Goal: Task Accomplishment & Management: Use online tool/utility

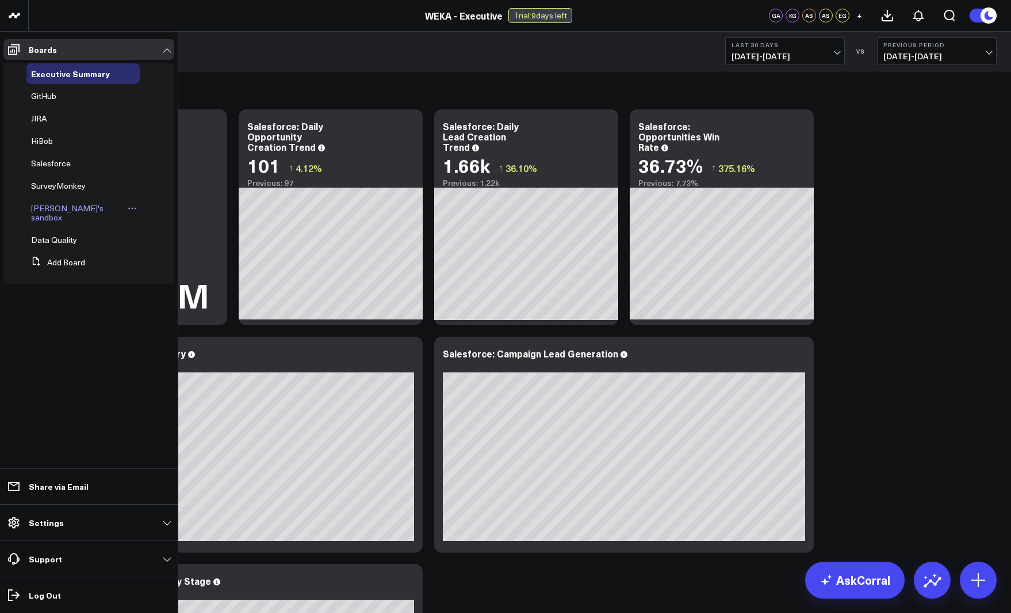
click at [45, 212] on span "[PERSON_NAME]'s sandbox" at bounding box center [67, 212] width 72 height 20
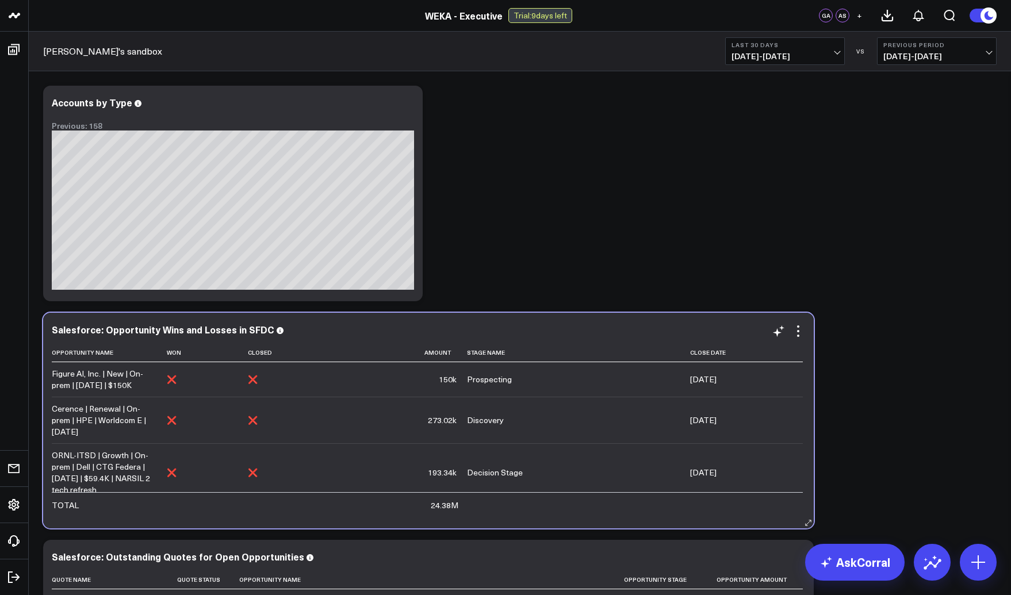
click at [176, 380] on div "❌" at bounding box center [172, 380] width 10 height 12
click at [248, 381] on div "❌" at bounding box center [253, 380] width 10 height 12
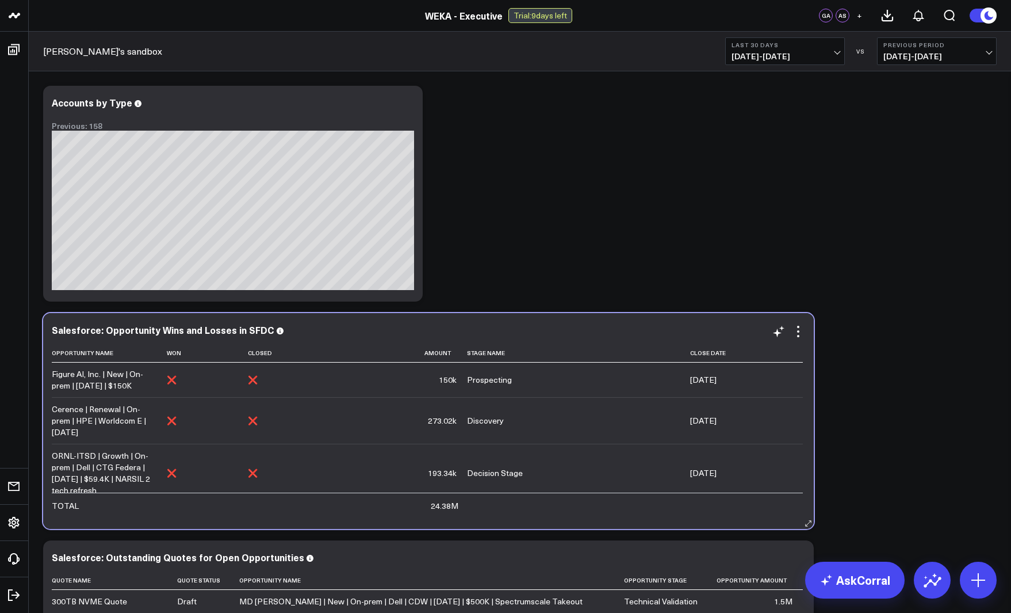
click at [799, 339] on div "Salesforce: Opportunity Wins and Losses in SFDC Opportunity Name Won Closed Amo…" at bounding box center [429, 420] width 754 height 193
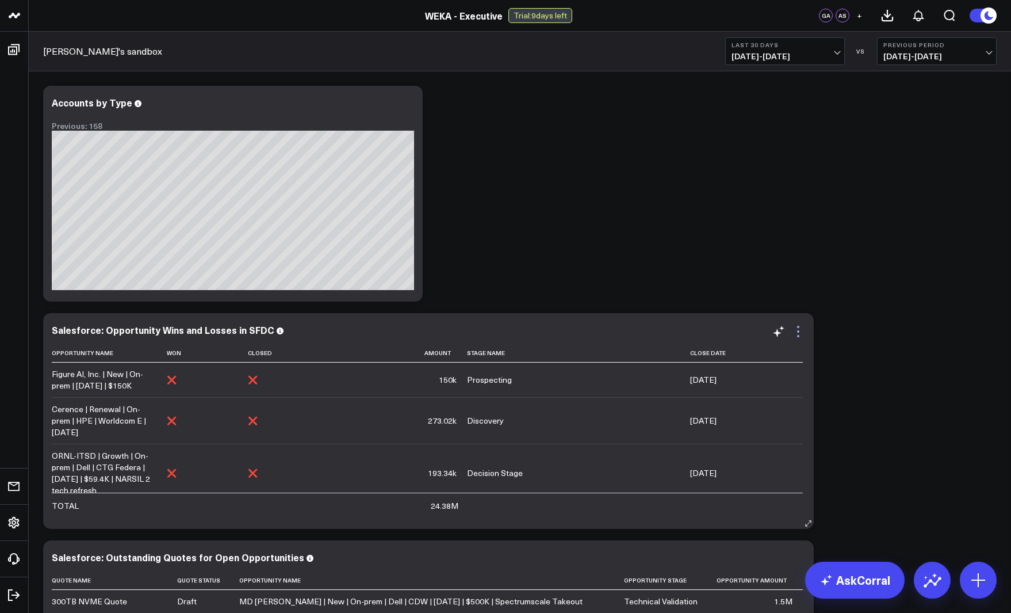
click at [800, 330] on icon at bounding box center [799, 331] width 14 height 14
click at [538, 286] on div "Modify via AI Copy link to widget Ask support Remove Create linked copy Executi…" at bounding box center [519, 421] width 965 height 682
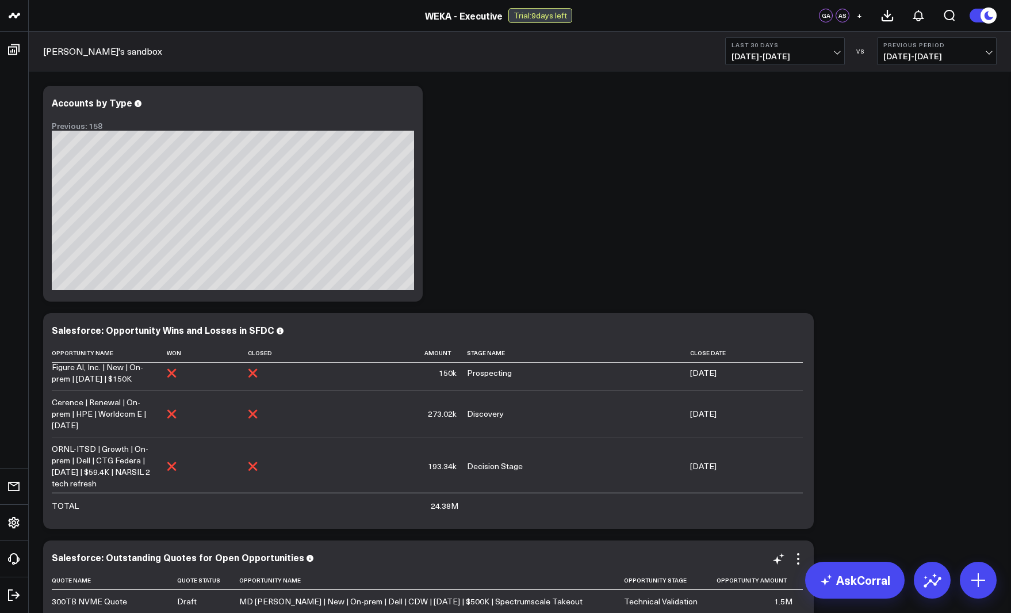
scroll to position [17, 0]
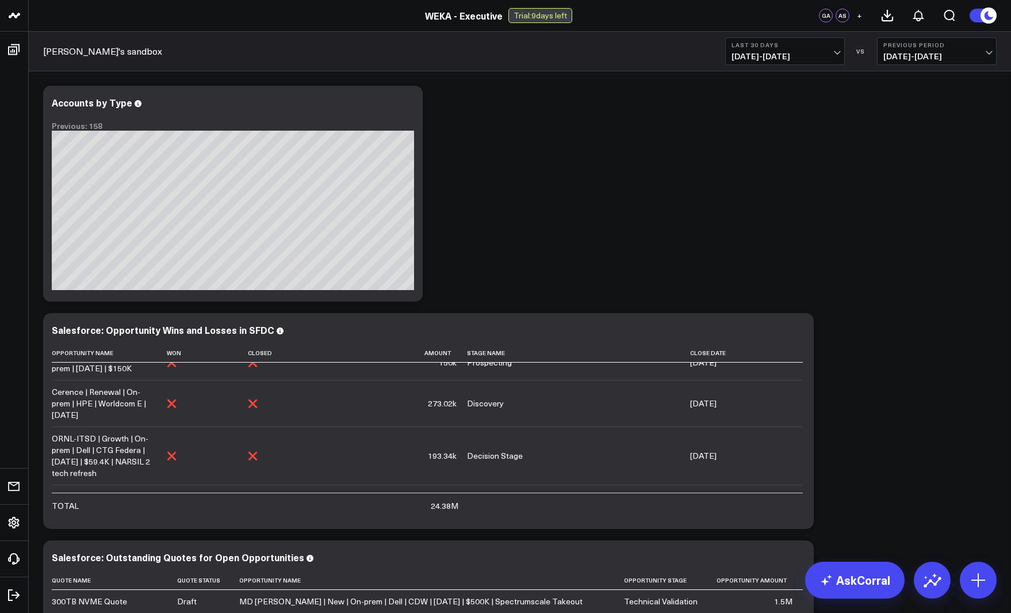
click at [945, 339] on div "Modify via AI Copy link to widget Ask support Remove Create linked copy Executi…" at bounding box center [519, 421] width 965 height 682
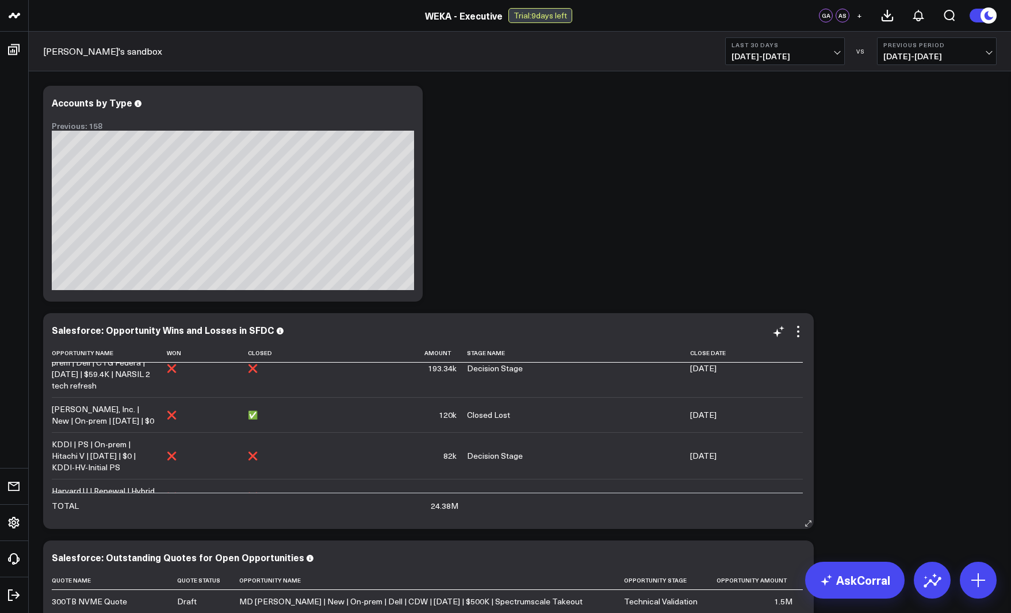
scroll to position [184, 0]
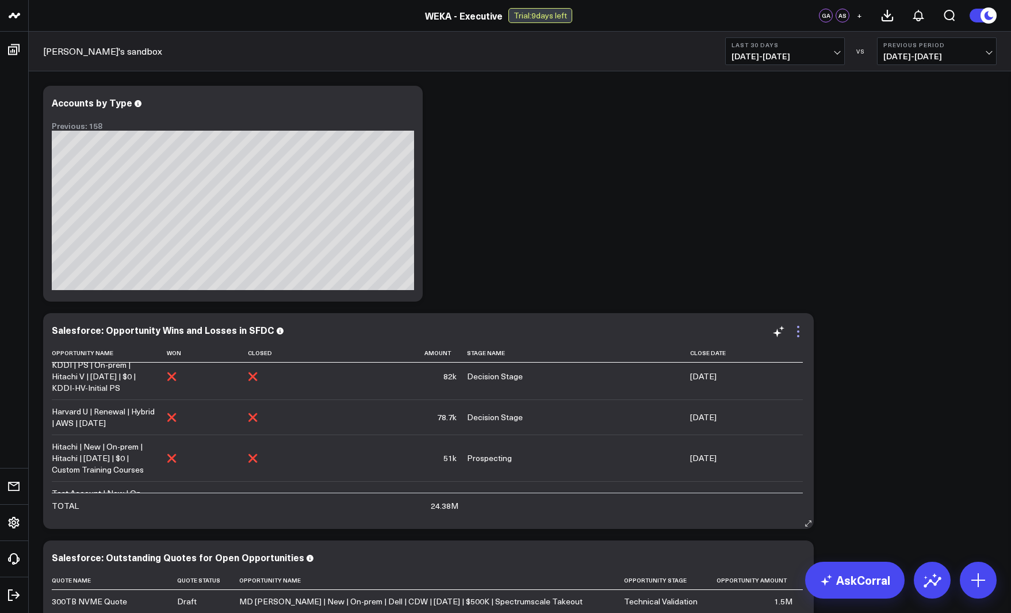
click at [797, 328] on icon at bounding box center [799, 331] width 14 height 14
click at [948, 365] on div "Modify via AI Copy link to widget Ask support Remove Create linked copy Executi…" at bounding box center [519, 421] width 965 height 682
click at [797, 330] on icon at bounding box center [799, 331] width 14 height 14
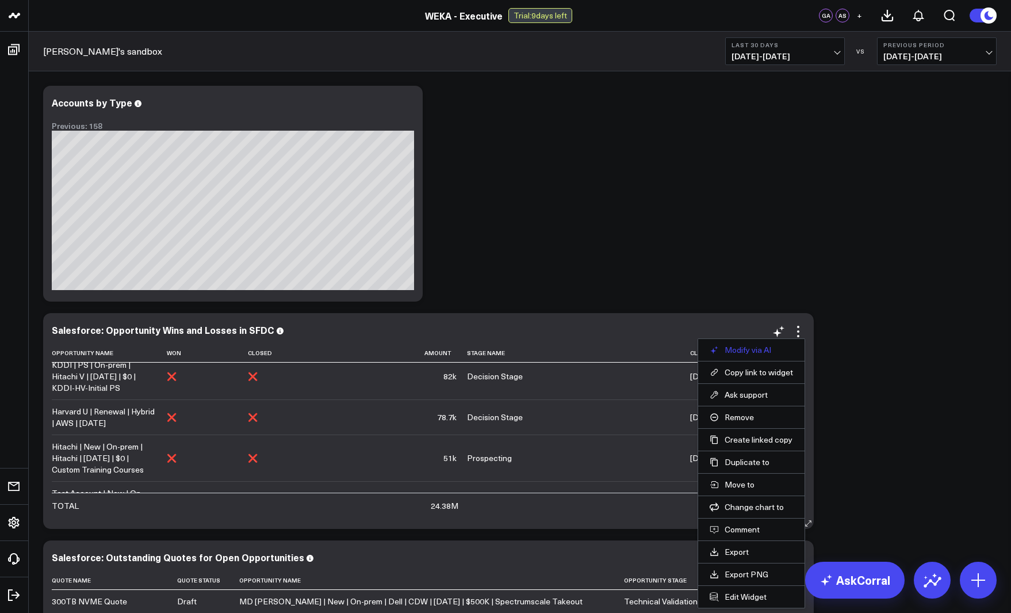
click at [750, 351] on button "Modify via AI" at bounding box center [751, 350] width 83 height 10
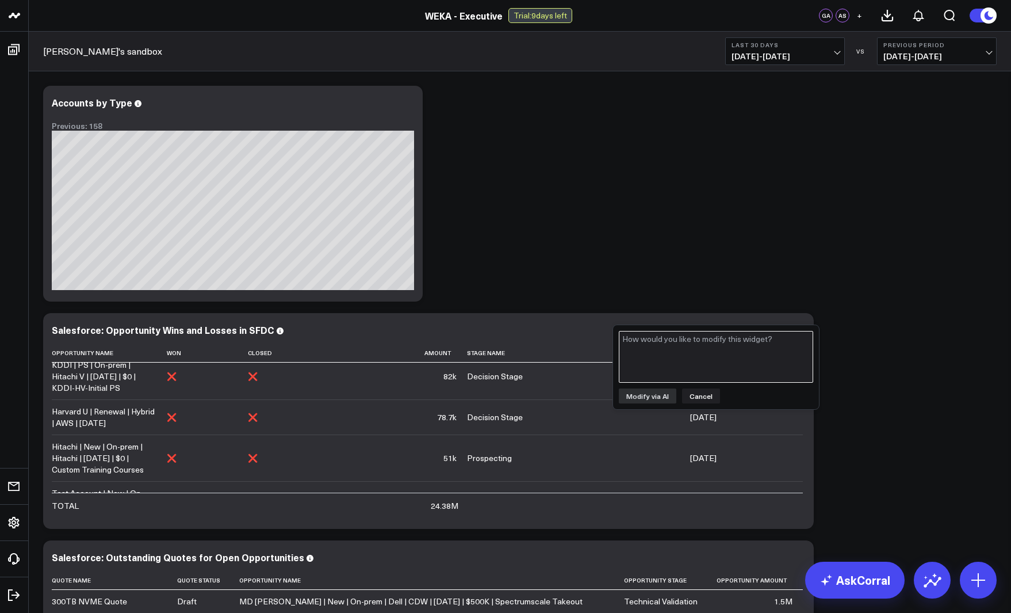
click at [684, 346] on textarea at bounding box center [716, 357] width 194 height 52
type textarea "exclude open opportunities"
click at [646, 393] on button "Modify via AI" at bounding box center [648, 395] width 58 height 15
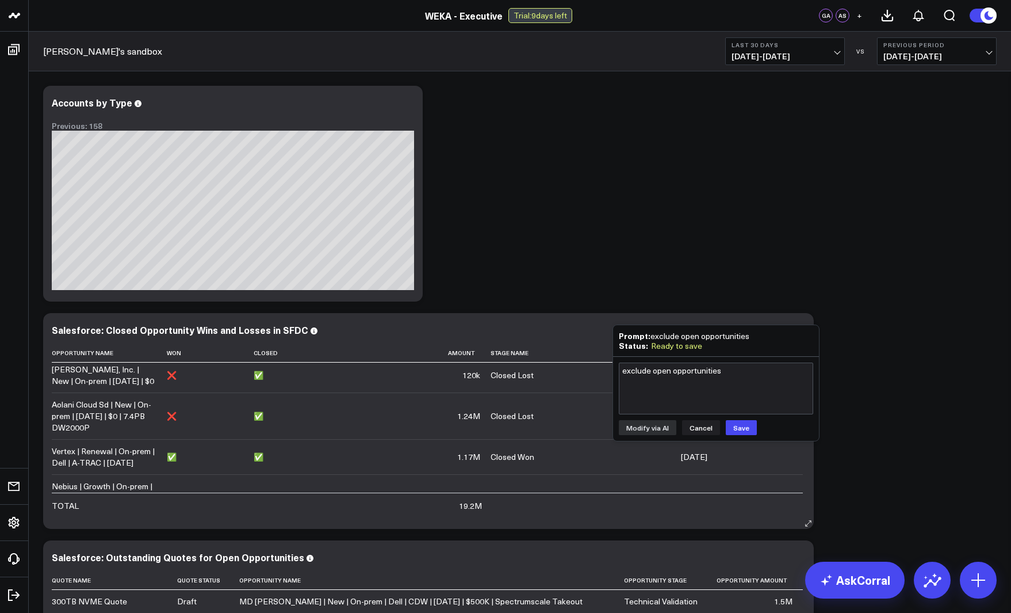
scroll to position [0, 0]
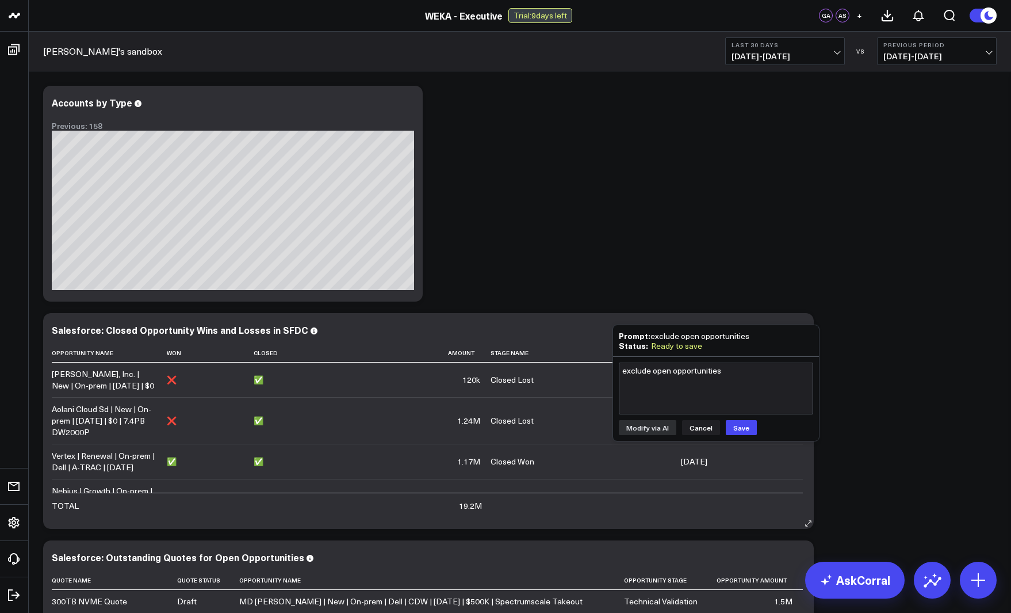
drag, startPoint x: 747, startPoint y: 428, endPoint x: 364, endPoint y: 425, distance: 383.7
click at [364, 425] on div "WEKA - Executive WEKA - Executive Trial: 9 days left [GEOGRAPHIC_DATA] [GEOGRAP…" at bounding box center [505, 415] width 1011 height 831
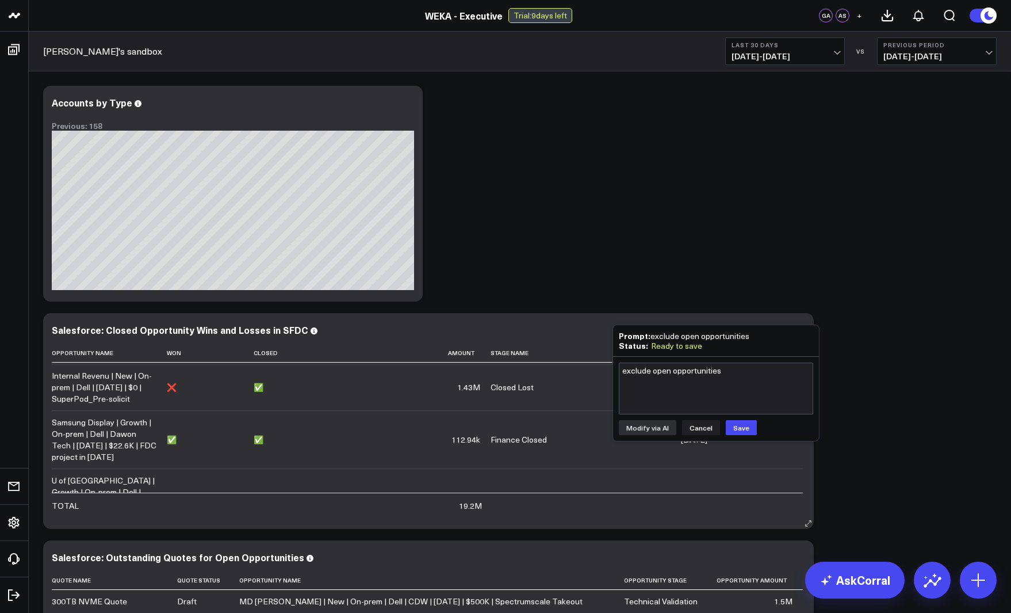
scroll to position [2258, 0]
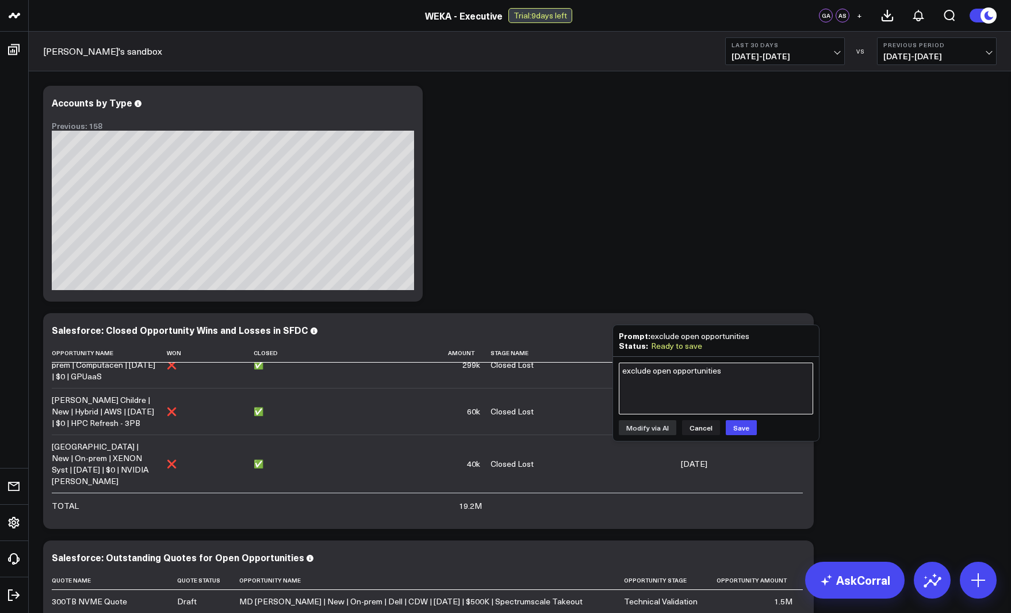
click at [676, 397] on textarea "exclude open opportunities" at bounding box center [716, 388] width 194 height 52
click at [667, 370] on textarea "show me all opportunities" at bounding box center [716, 388] width 194 height 52
click at [756, 373] on textarea "show me all closed opportunities" at bounding box center [716, 388] width 194 height 52
type textarea "show me all closed opportunities for FY2026"
click at [667, 430] on button "Modify via AI" at bounding box center [648, 427] width 58 height 15
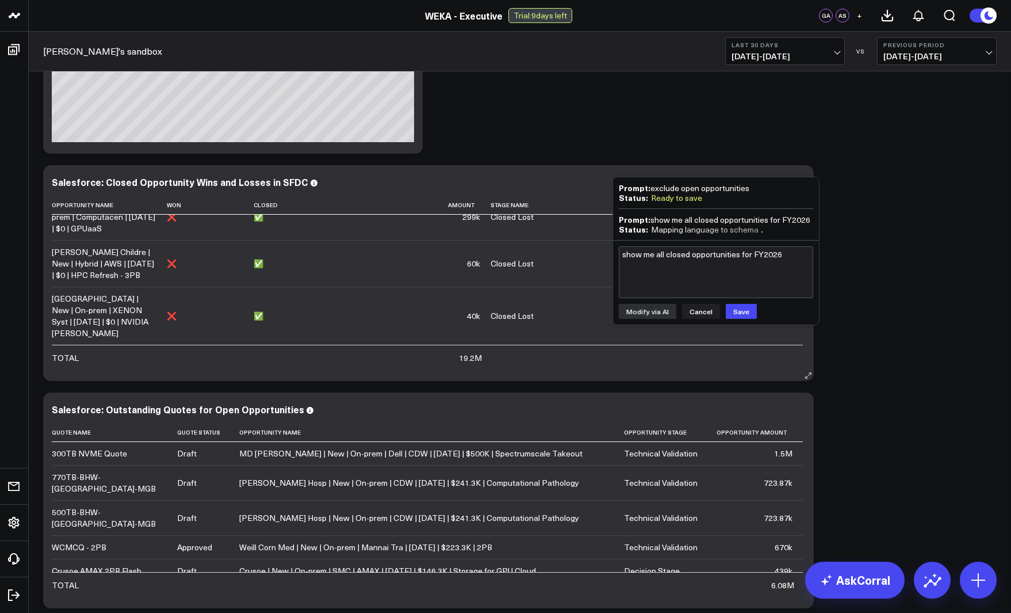
scroll to position [135, 0]
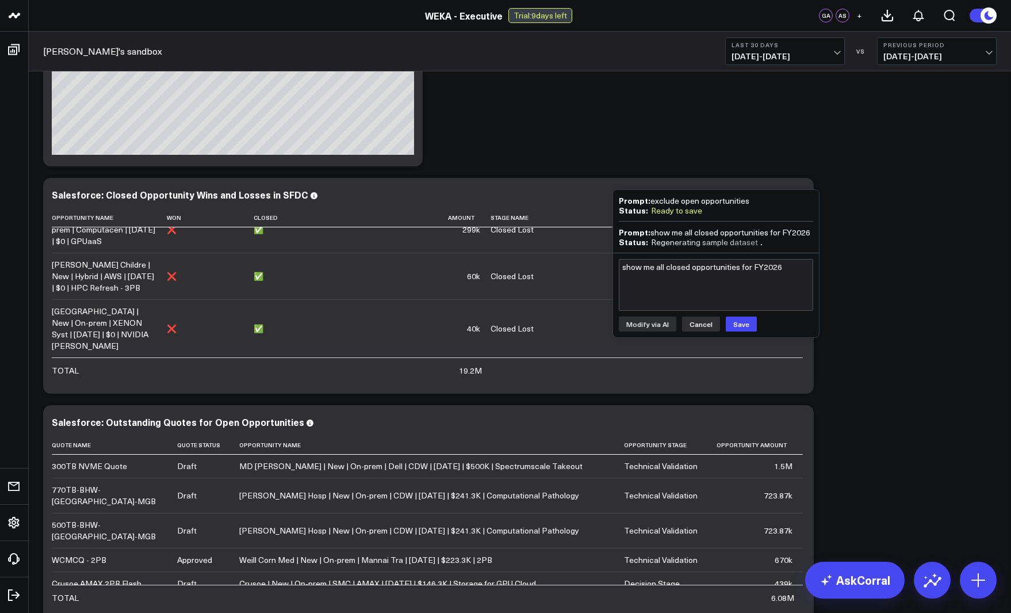
click at [704, 321] on button "Cancel" at bounding box center [701, 323] width 38 height 15
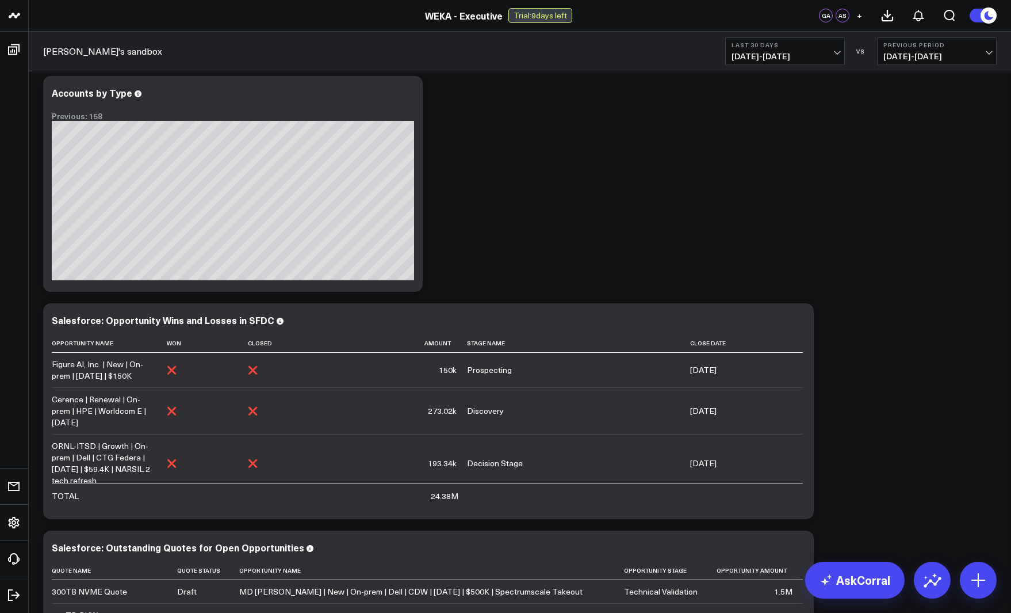
scroll to position [0, 0]
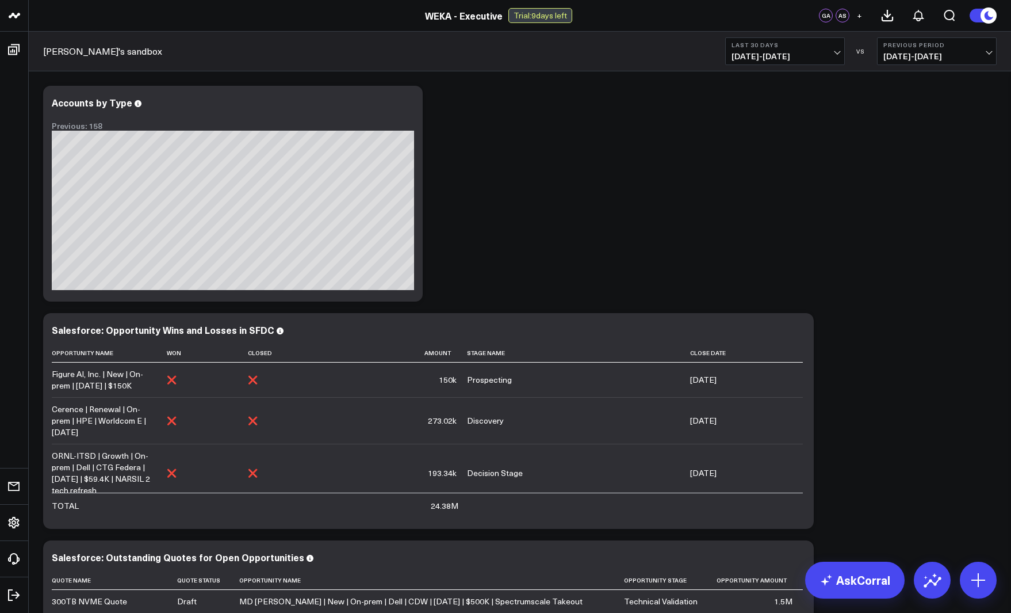
click at [983, 50] on button "Previous Period [DATE] - [DATE]" at bounding box center [937, 51] width 120 height 28
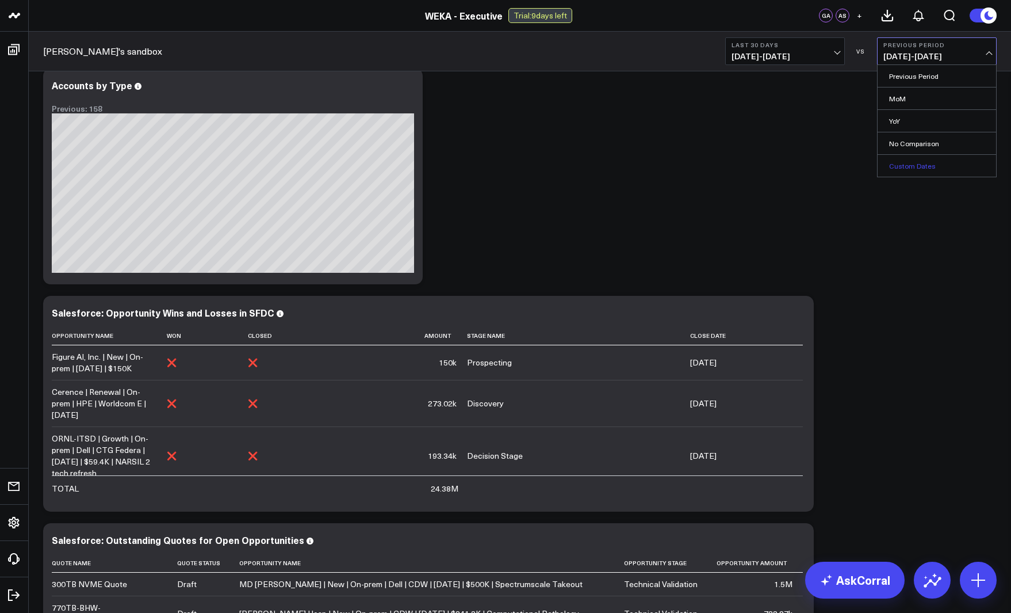
click at [922, 168] on link "Custom Dates" at bounding box center [937, 166] width 118 height 22
select select "8"
select select "2025"
click at [983, 51] on button "Previous Period [DATE] - [DATE]" at bounding box center [937, 51] width 120 height 28
click at [908, 167] on link "Custom Dates" at bounding box center [937, 166] width 118 height 22
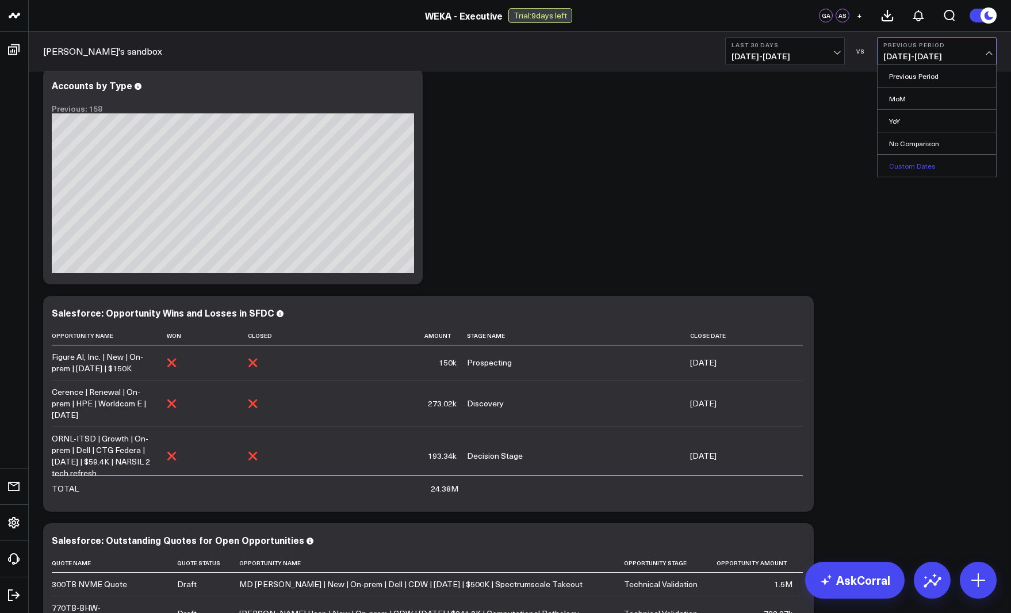
select select "8"
select select "2025"
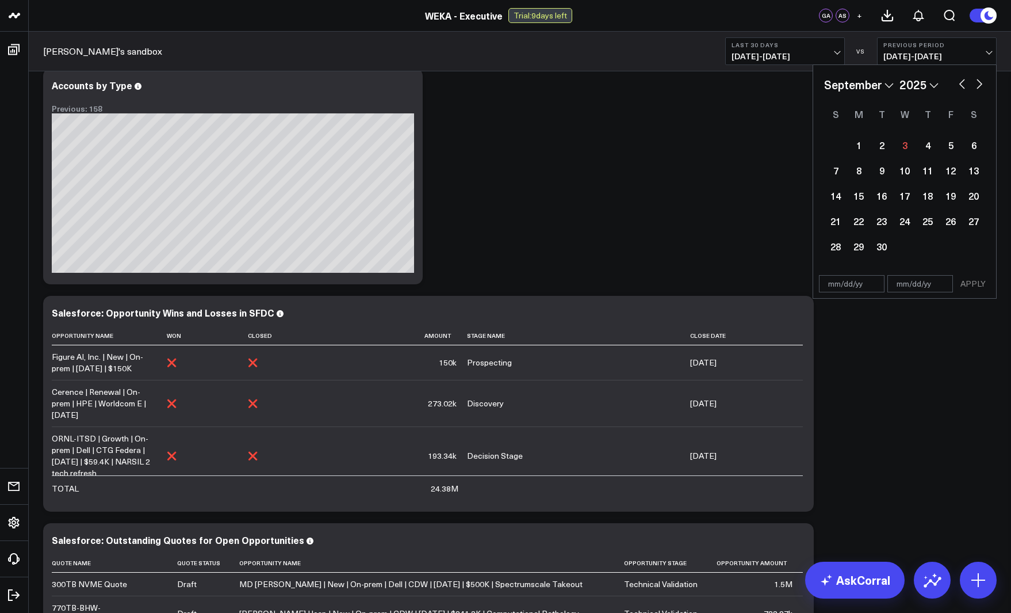
click at [964, 83] on button "button" at bounding box center [963, 83] width 12 height 14
select select "7"
select select "2025"
click at [962, 86] on button "button" at bounding box center [963, 83] width 12 height 14
select select "6"
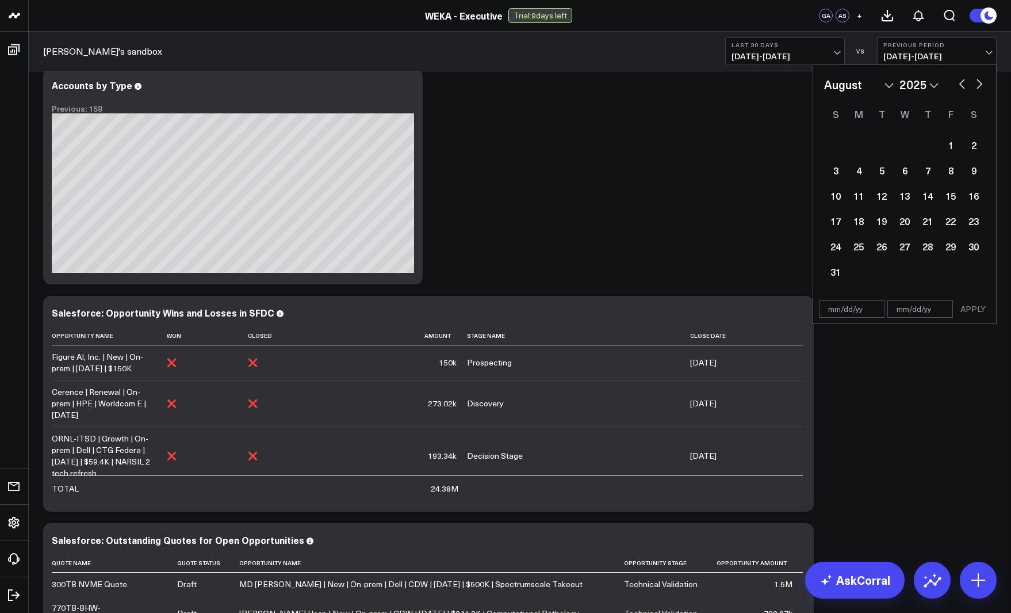
select select "2025"
click at [962, 86] on button "button" at bounding box center [963, 83] width 12 height 14
select select "5"
select select "2025"
click at [962, 86] on button "button" at bounding box center [963, 83] width 12 height 14
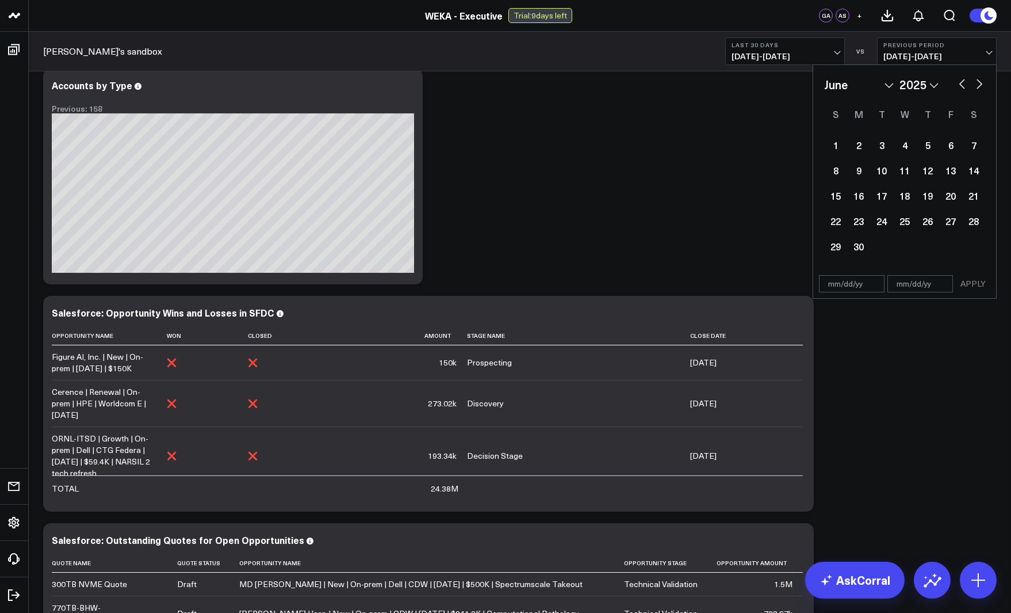
select select "4"
select select "2025"
click at [962, 86] on button "button" at bounding box center [963, 83] width 12 height 14
select select "2"
select select "2025"
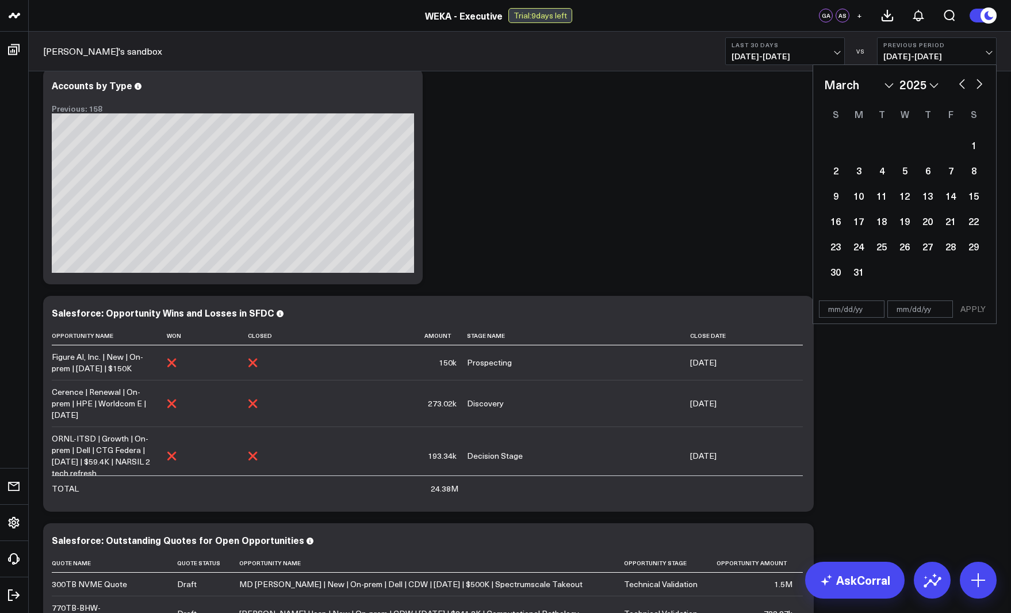
click at [962, 86] on button "button" at bounding box center [963, 83] width 12 height 14
select select "1"
select select "2025"
click at [962, 86] on button "button" at bounding box center [963, 83] width 12 height 14
select select "2025"
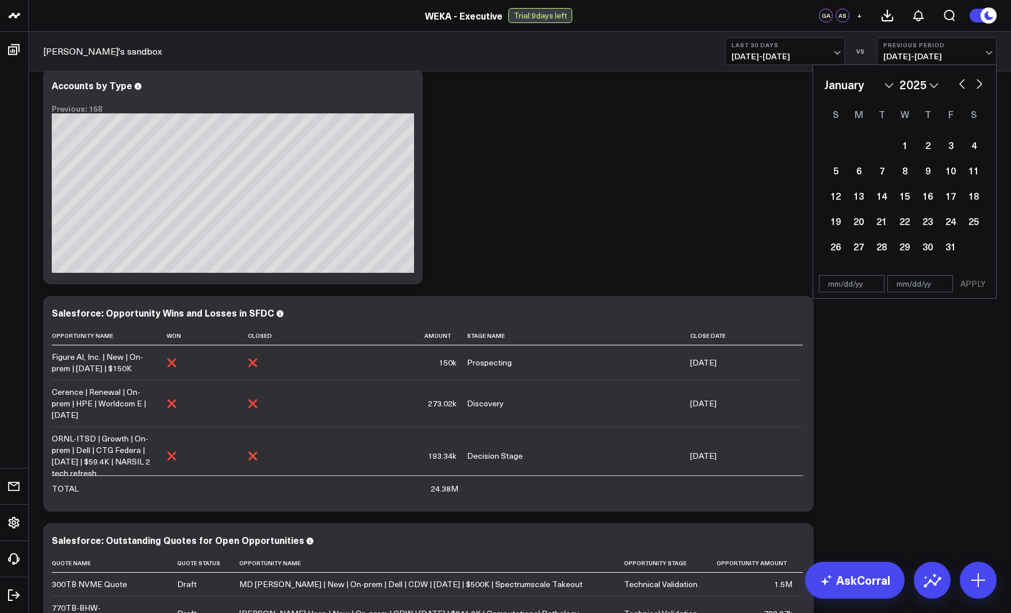
click at [980, 85] on button "button" at bounding box center [980, 83] width 12 height 14
select select "1"
select select "2025"
click at [970, 144] on div "1" at bounding box center [973, 144] width 23 height 23
type input "[DATE]"
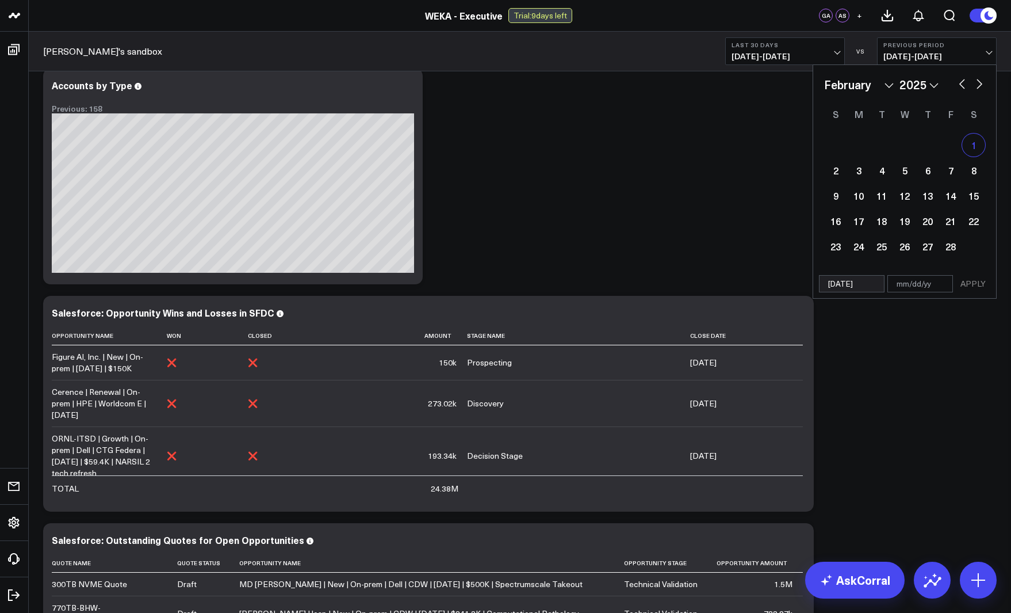
select select "1"
select select "2025"
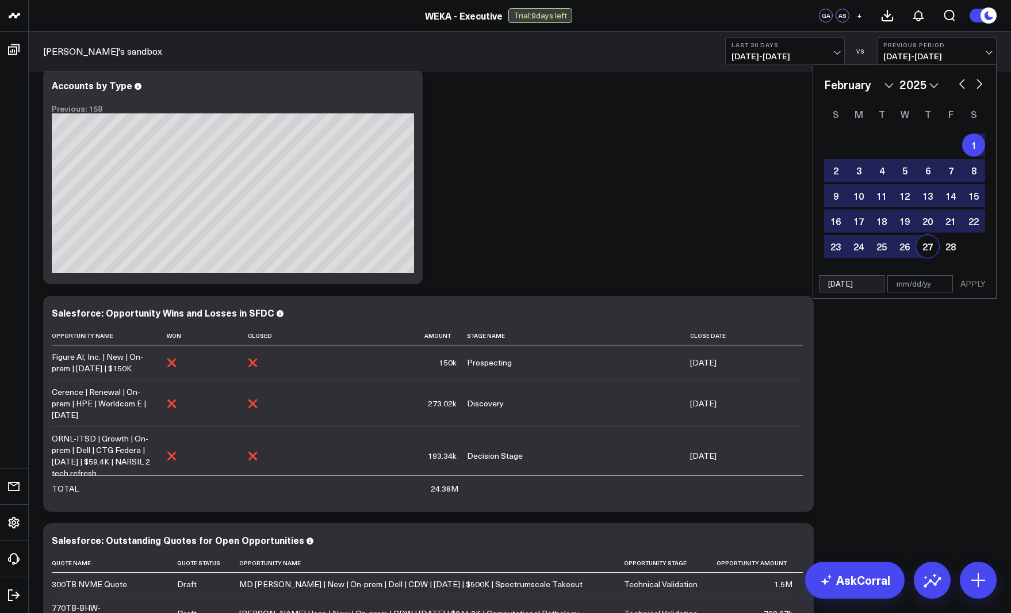
click at [918, 288] on input "text" at bounding box center [921, 283] width 66 height 17
select select "1"
select select "2025"
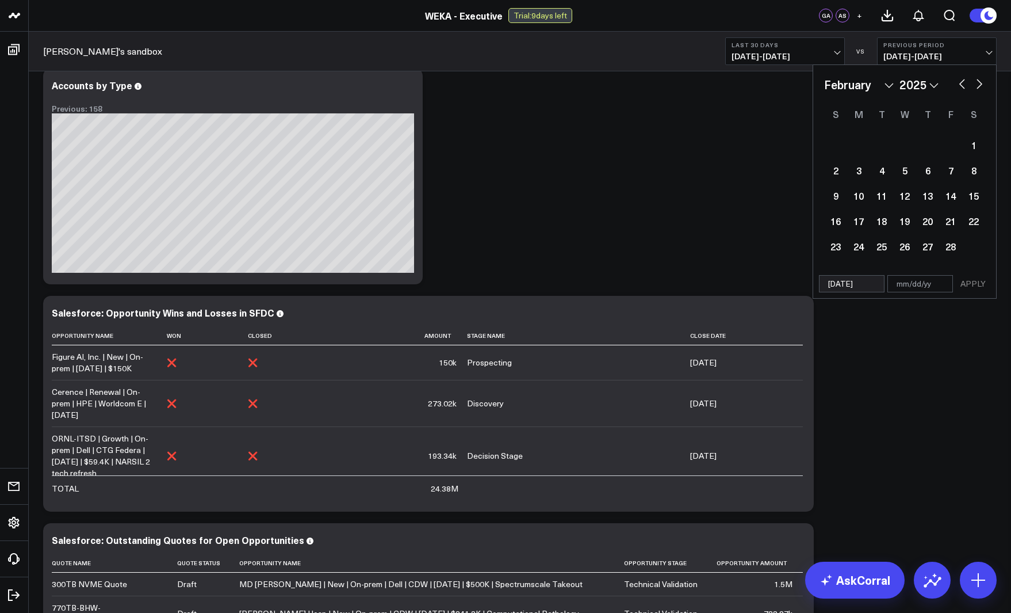
click at [928, 284] on input "text" at bounding box center [921, 283] width 66 height 17
select select "1"
select select "2025"
click at [981, 83] on button "button" at bounding box center [980, 83] width 12 height 14
select select "2"
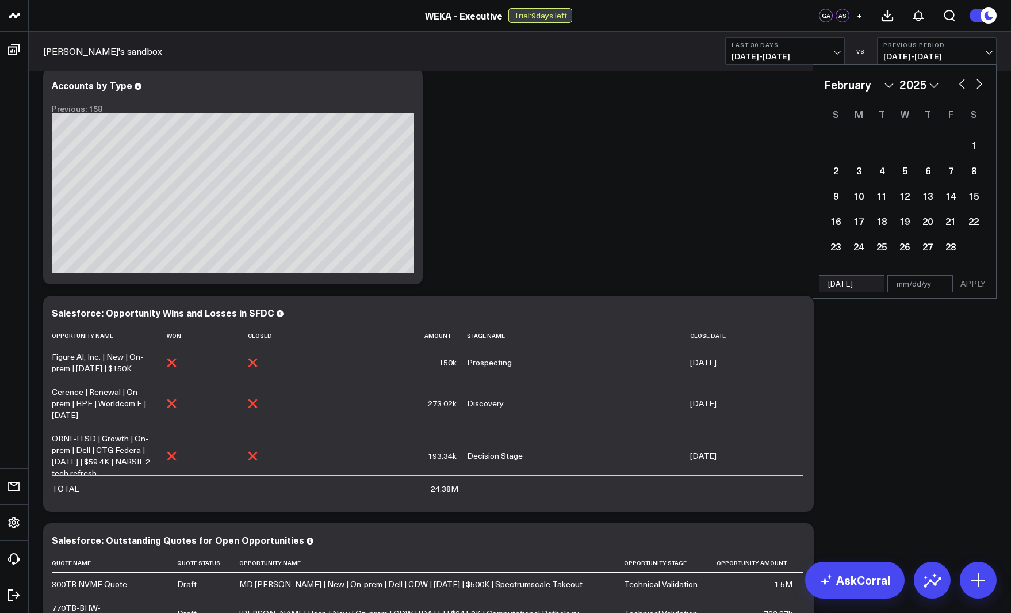
select select "2025"
click at [980, 83] on button "button" at bounding box center [980, 83] width 12 height 14
select select "3"
select select "2025"
click at [977, 83] on button "button" at bounding box center [980, 83] width 12 height 14
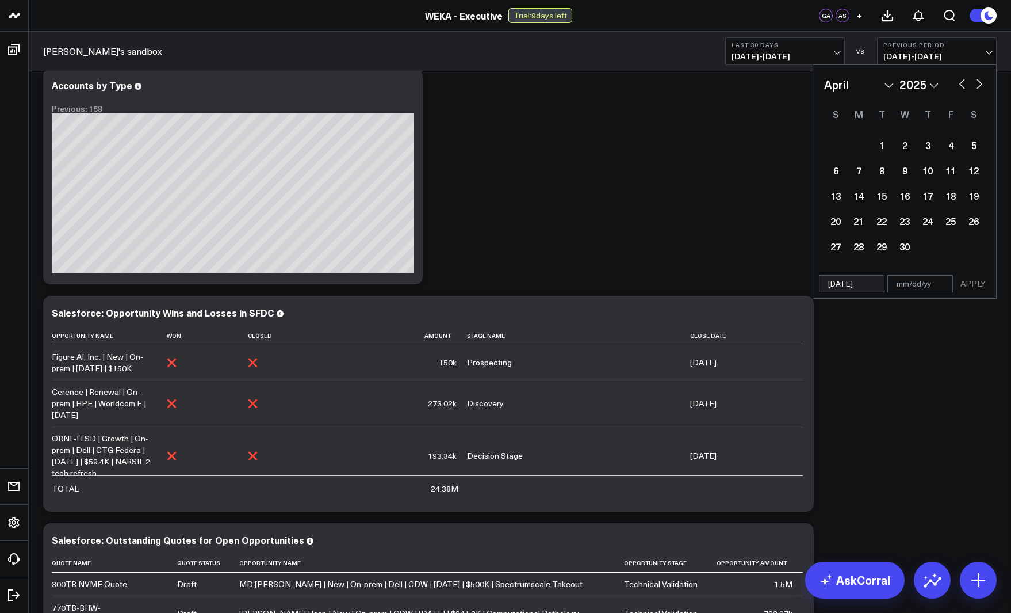
select select "4"
select select "2025"
click at [977, 83] on button "button" at bounding box center [980, 83] width 12 height 14
select select "5"
select select "2025"
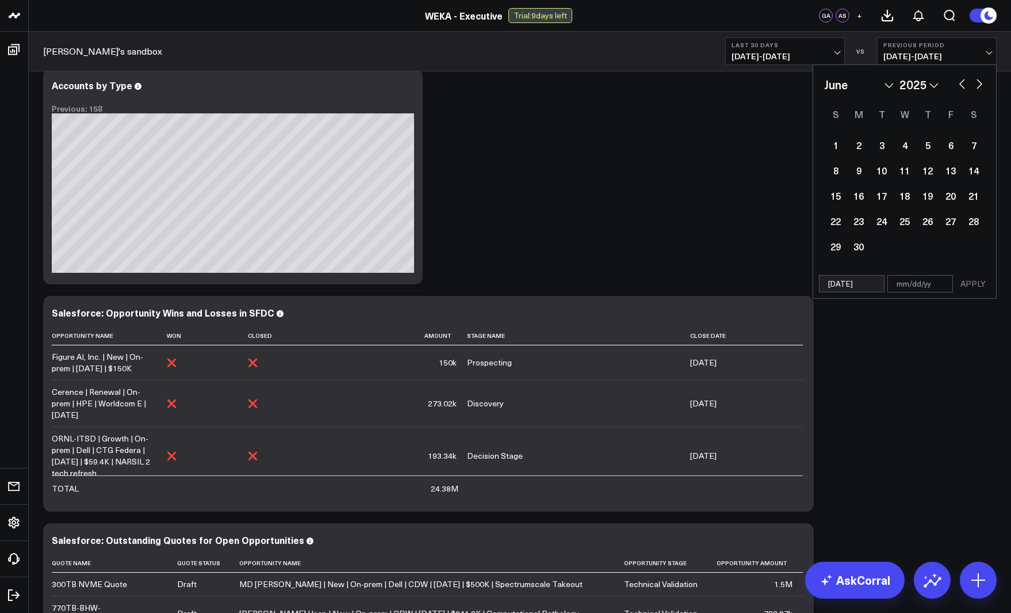
click at [977, 83] on button "button" at bounding box center [980, 83] width 12 height 14
select select "6"
select select "2025"
click at [977, 83] on button "button" at bounding box center [980, 83] width 12 height 14
select select "7"
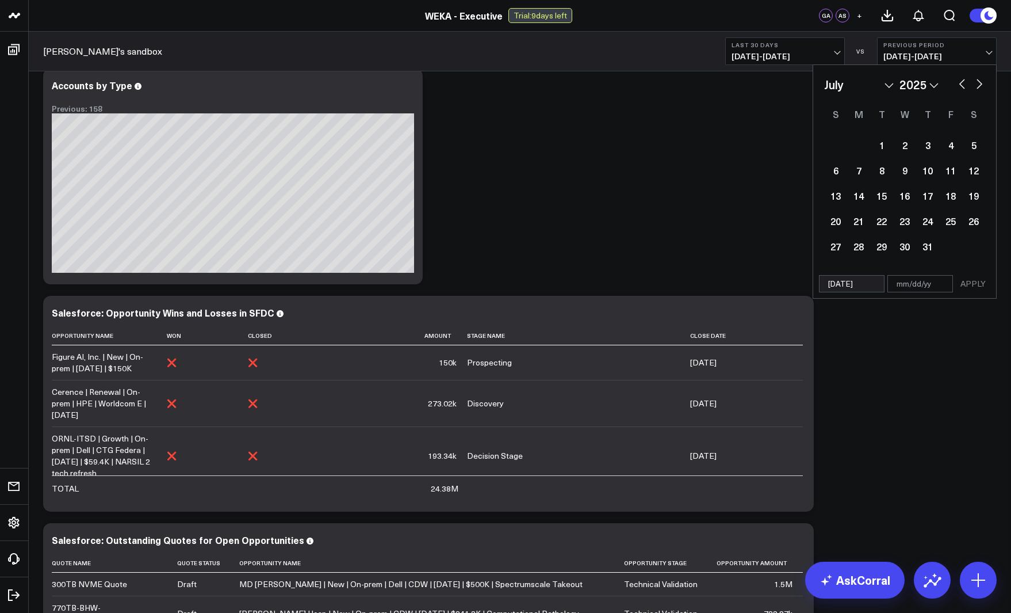
select select "2025"
click at [977, 83] on button "button" at bounding box center [980, 83] width 12 height 14
select select "8"
select select "2025"
click at [906, 147] on div "3" at bounding box center [904, 144] width 23 height 23
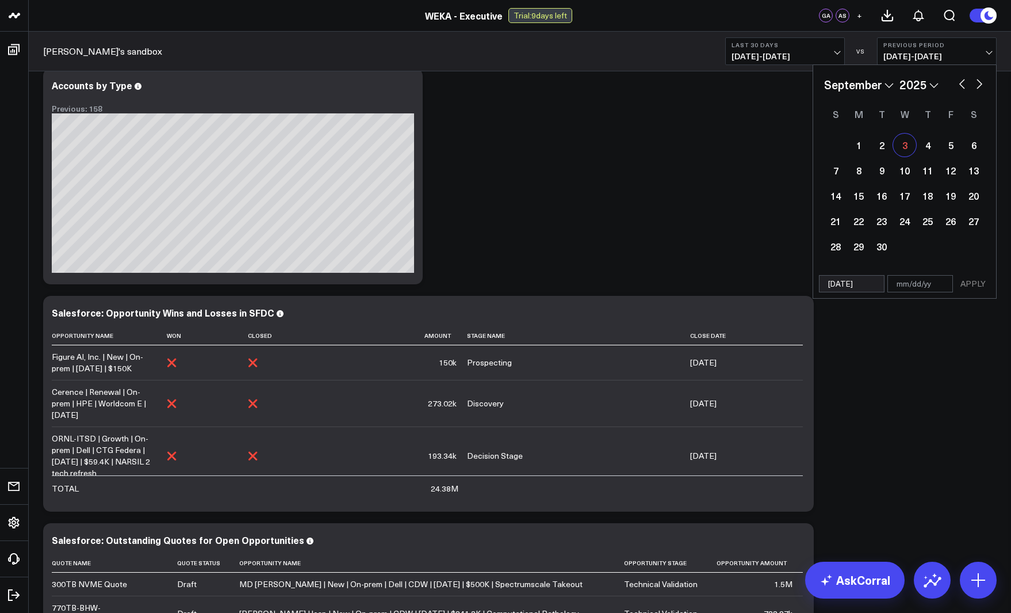
type input "[DATE]"
select select "8"
select select "2025"
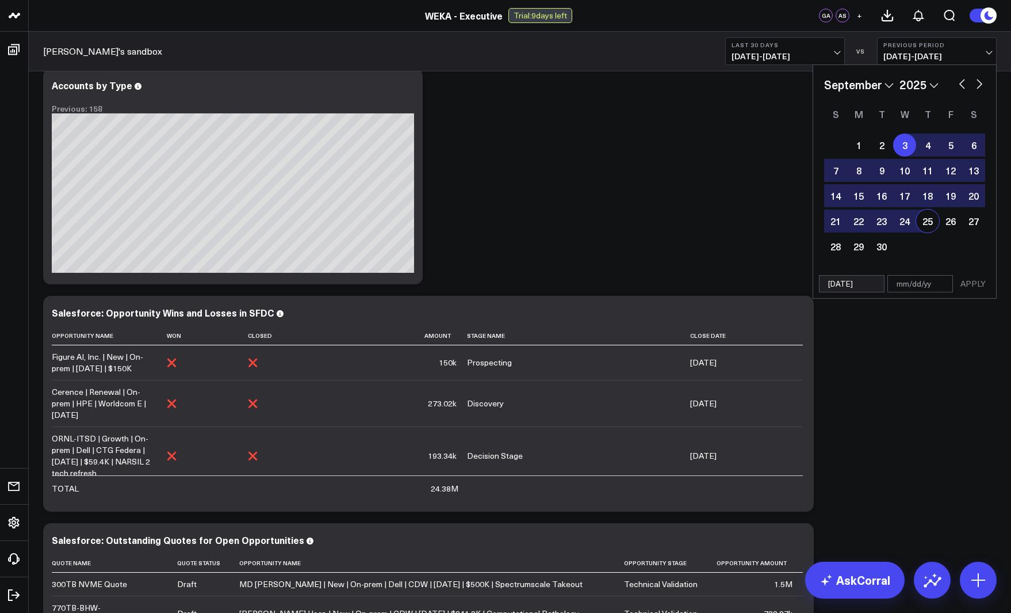
click at [865, 281] on input "[DATE]" at bounding box center [852, 283] width 66 height 17
select select "8"
select select "2025"
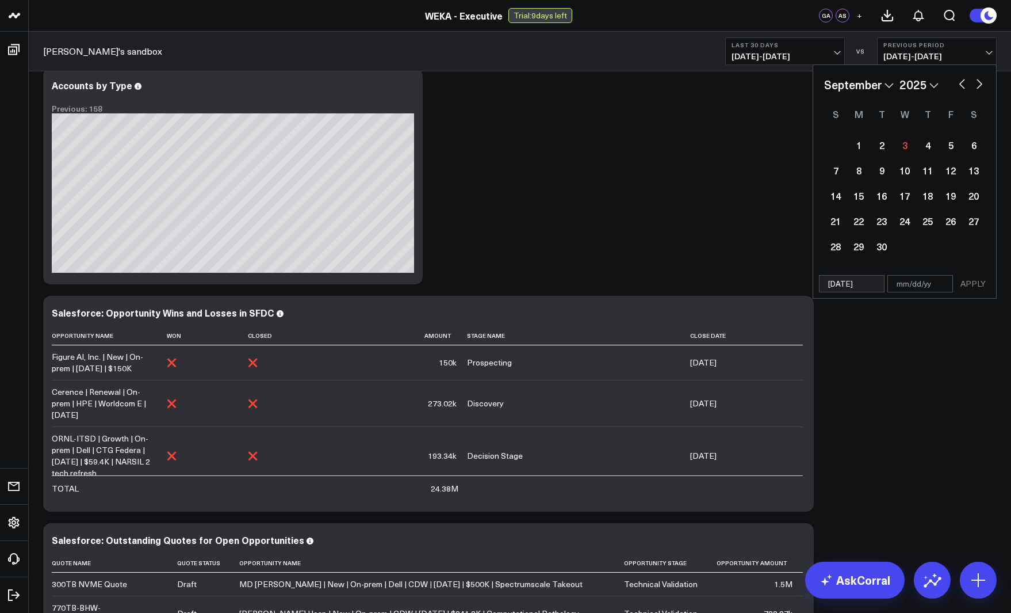
drag, startPoint x: 870, startPoint y: 282, endPoint x: 759, endPoint y: 274, distance: 111.9
click at [759, 274] on div "WEKA - Executive WEKA - Executive Trial: 9 days left [GEOGRAPHIC_DATA] AS + [PE…" at bounding box center [505, 398] width 1011 height 831
select select "8"
select select "2025"
type input "[DATE]"
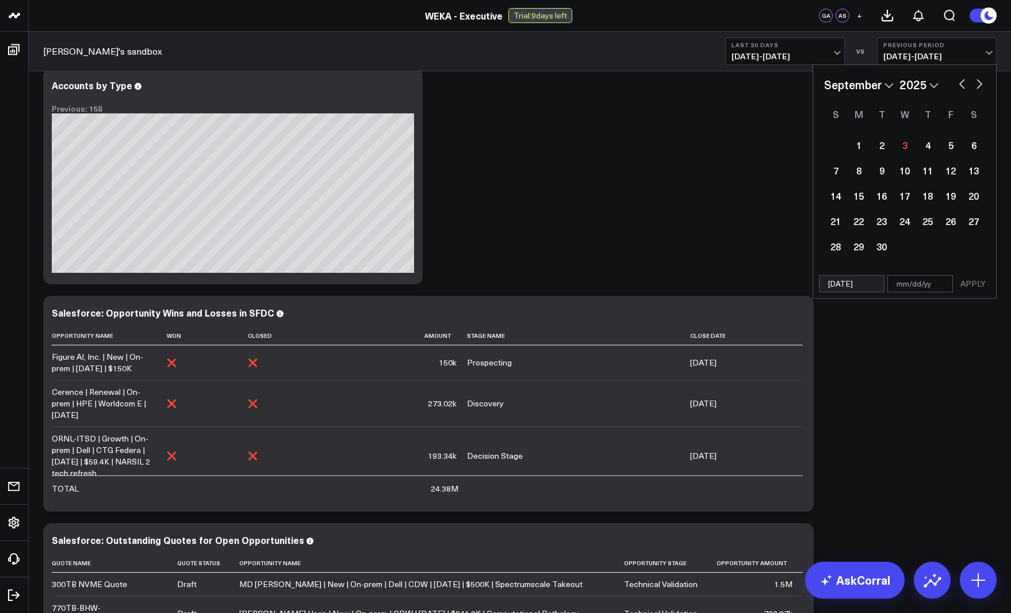
select select "1"
select select "2020"
type input "[DATE]"
click at [919, 284] on input "text" at bounding box center [921, 283] width 66 height 17
select select "1"
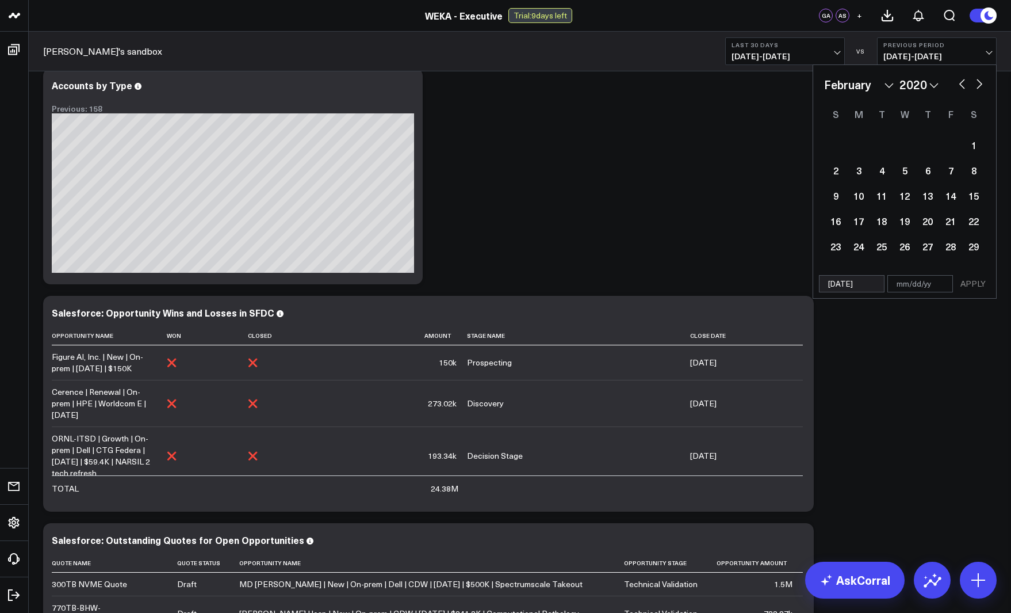
select select "2020"
type input "09"
select select "1"
select select "2020"
type input "09/"
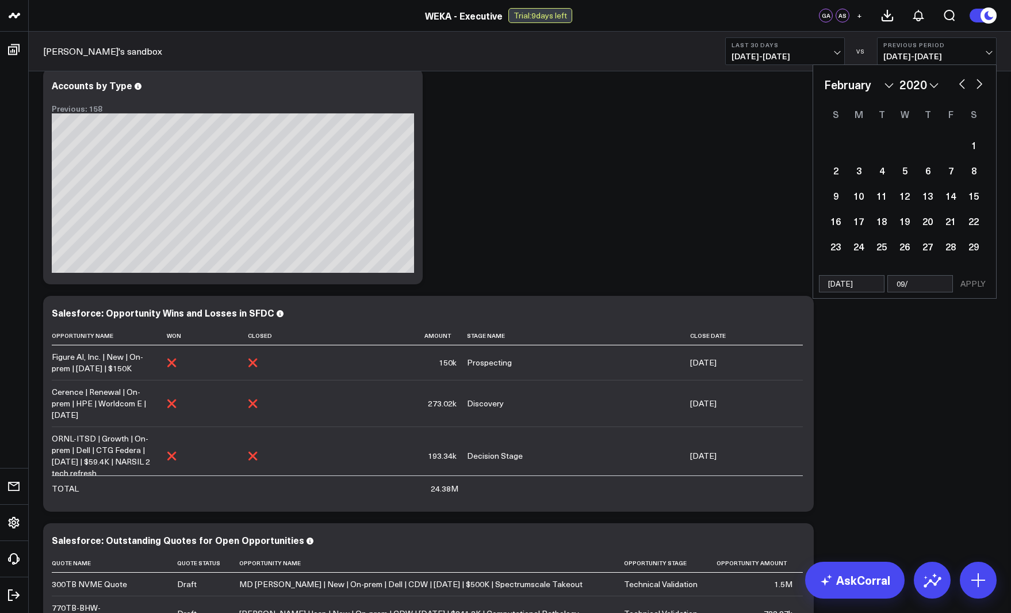
select select "1"
select select "2020"
type input "09/0"
select select "1"
select select "2020"
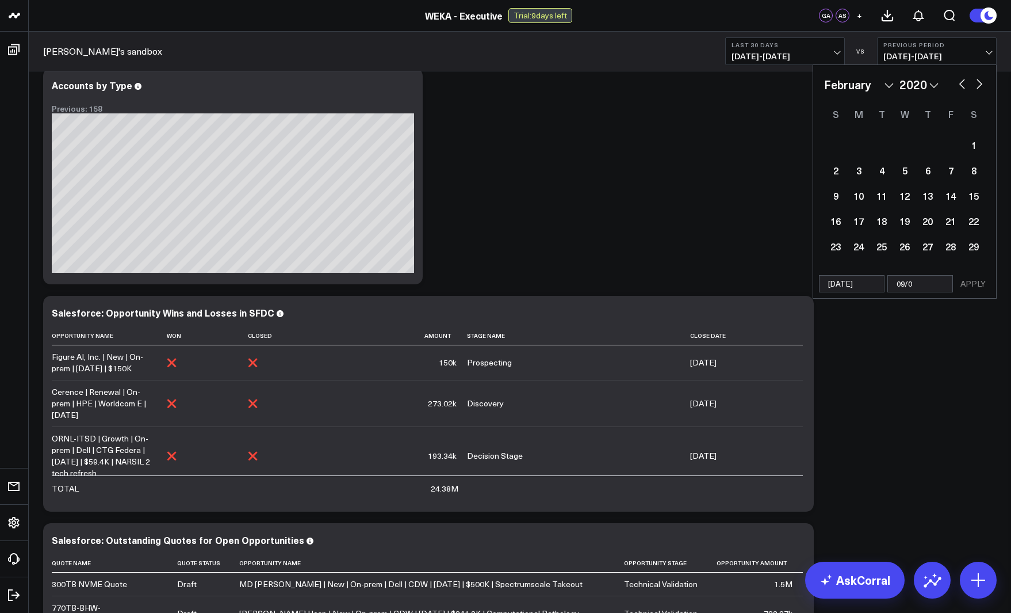
type input "09/03"
select select "1"
select select "2020"
type input "09/03/"
select select "1"
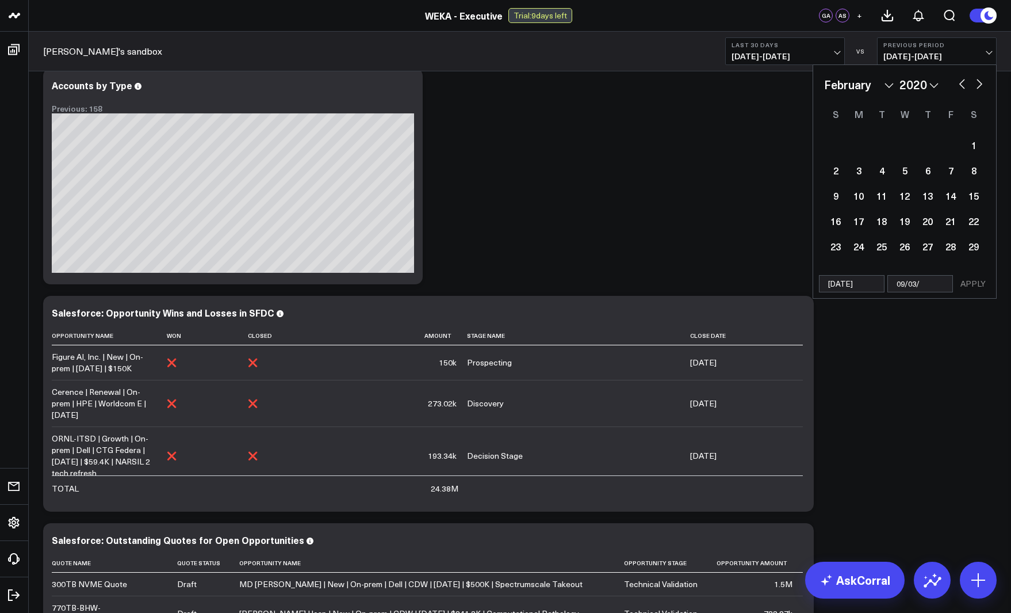
select select "2020"
type input "09/03/2"
select select "1"
select select "2020"
type input "[DATE]"
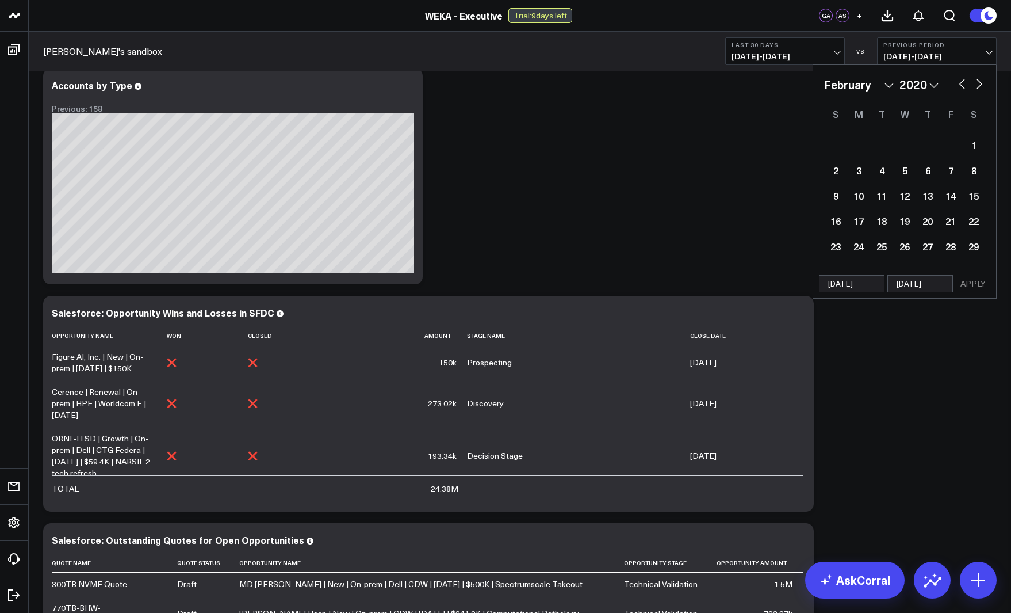
select select "1"
select select "2020"
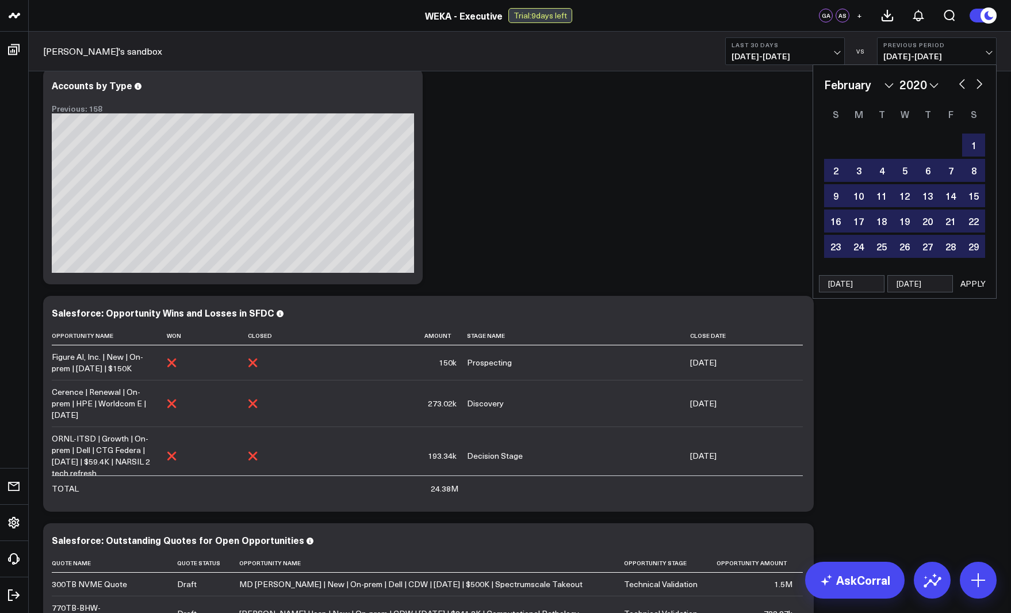
type input "09/03/2"
select select "1"
select select "2020"
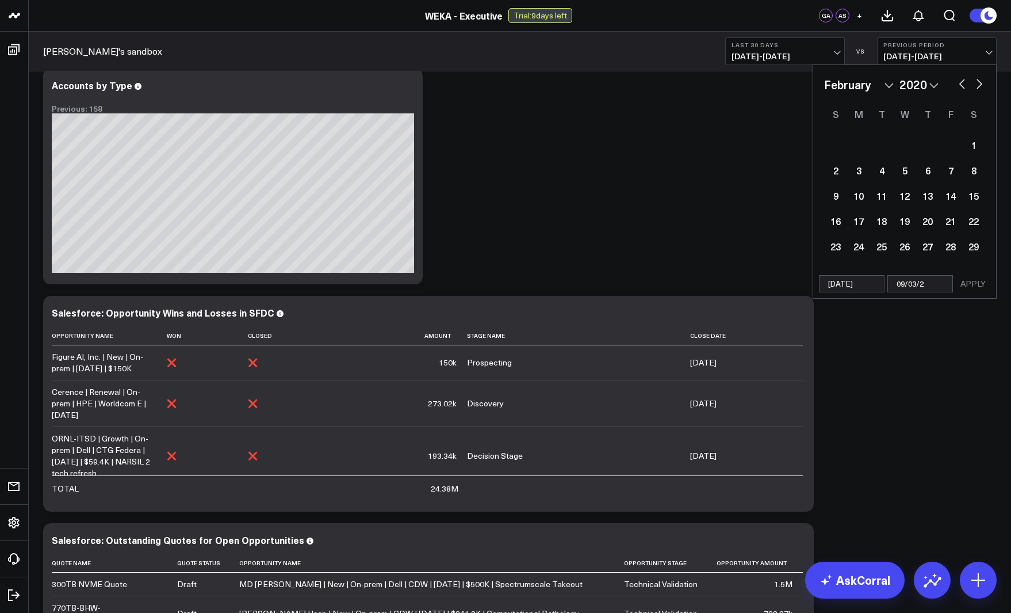
type input "[DATE]"
select select "1"
select select "2020"
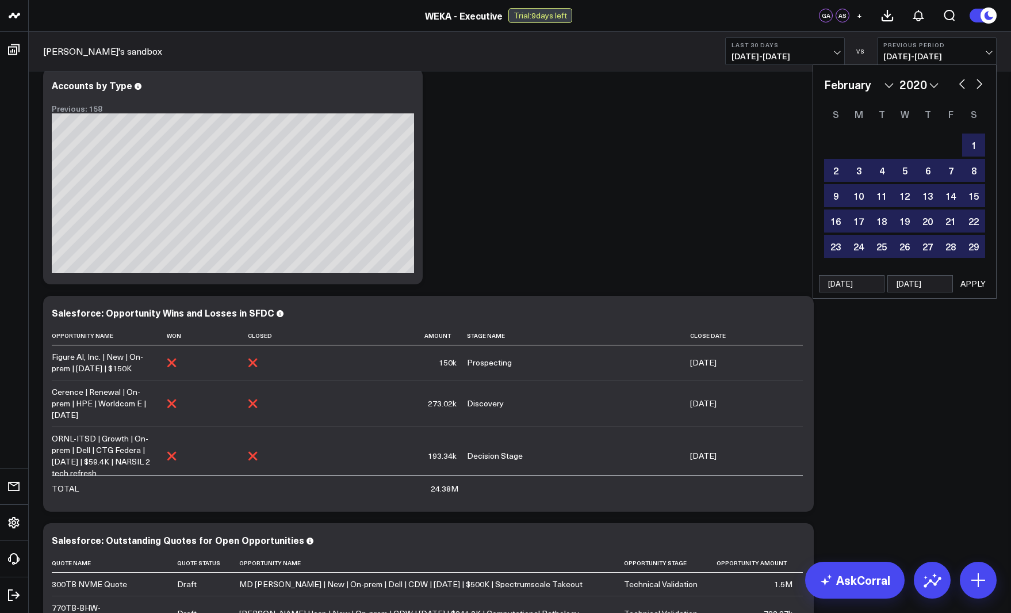
type input "[DATE]"
click at [878, 283] on input "[DATE]" at bounding box center [852, 283] width 66 height 17
select select "1"
select select "2020"
type input "[DATE]"
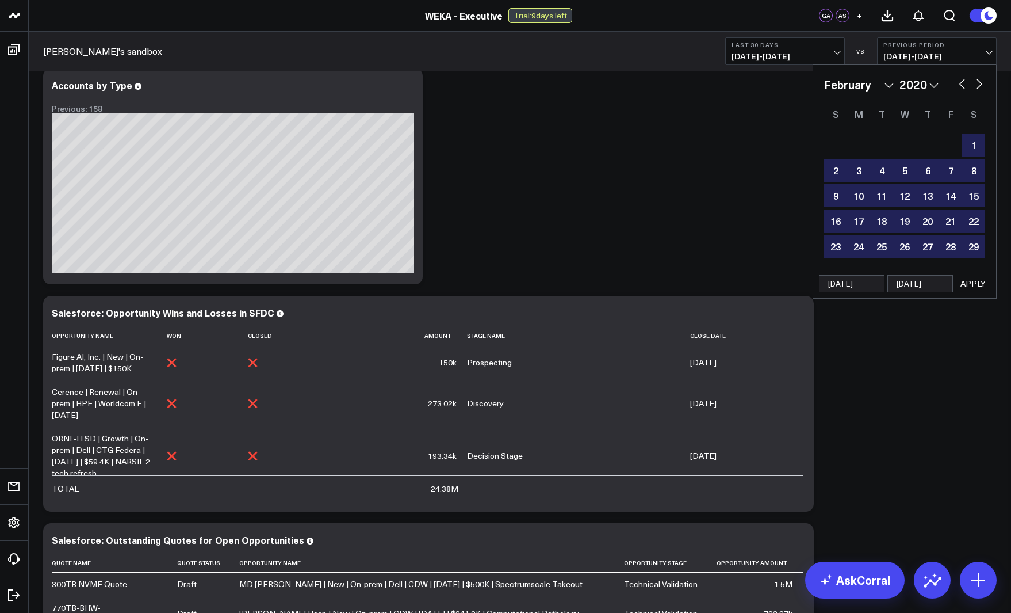
select select "1"
select select "2025"
type input "[DATE]"
click at [969, 286] on button "APPLY" at bounding box center [973, 283] width 35 height 17
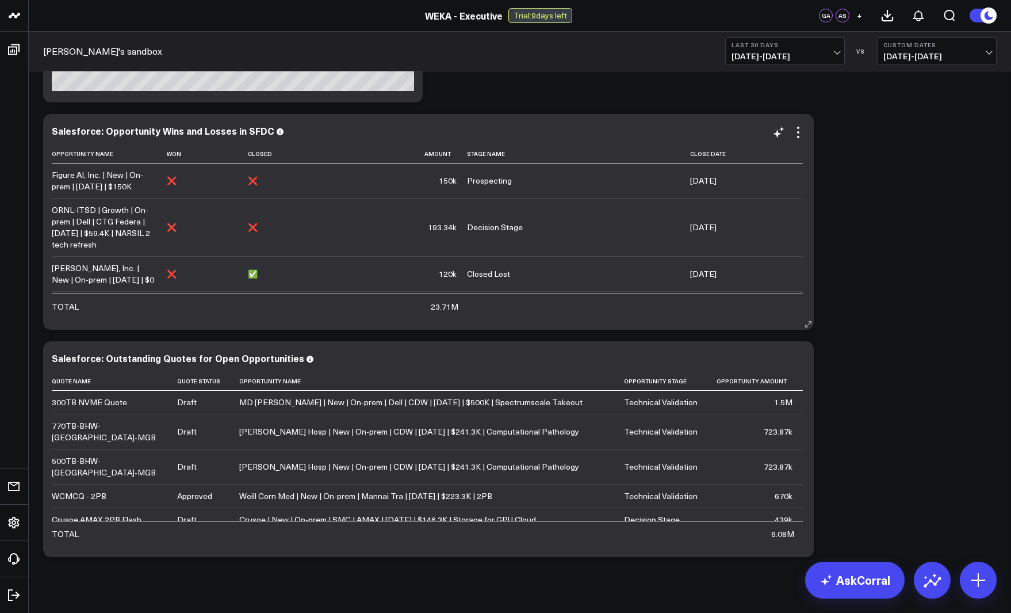
scroll to position [126, 0]
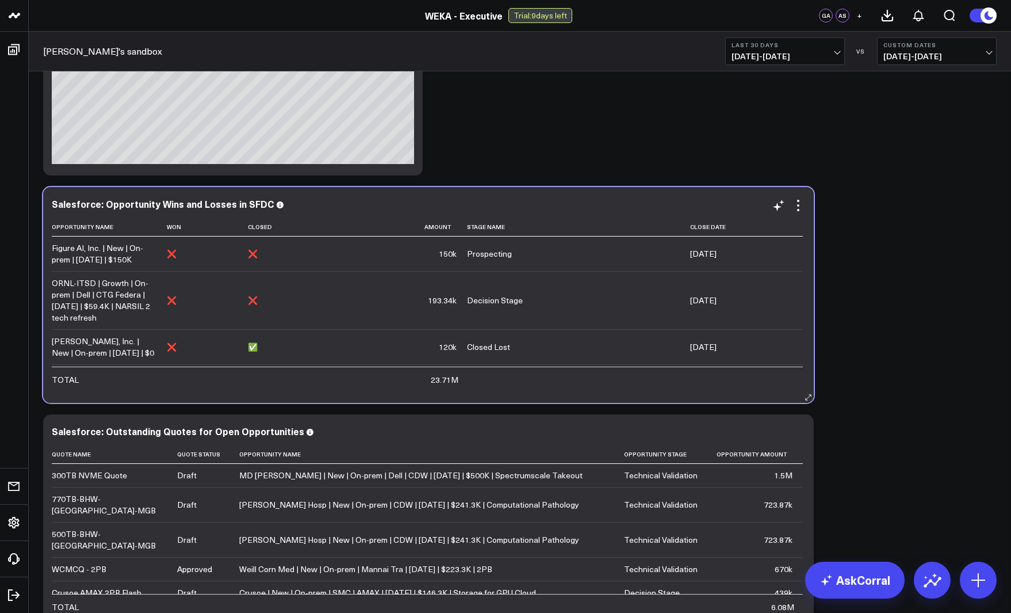
click at [809, 217] on div "Salesforce: Opportunity Wins and Losses in SFDC Opportunity Name Won Closed Amo…" at bounding box center [428, 295] width 771 height 216
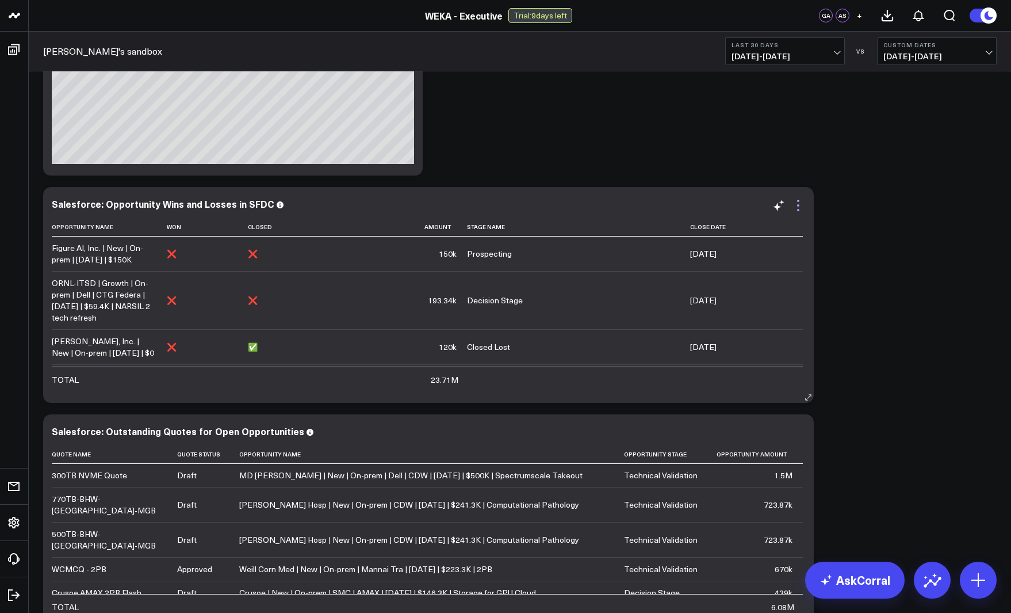
click at [803, 204] on icon at bounding box center [799, 205] width 14 height 14
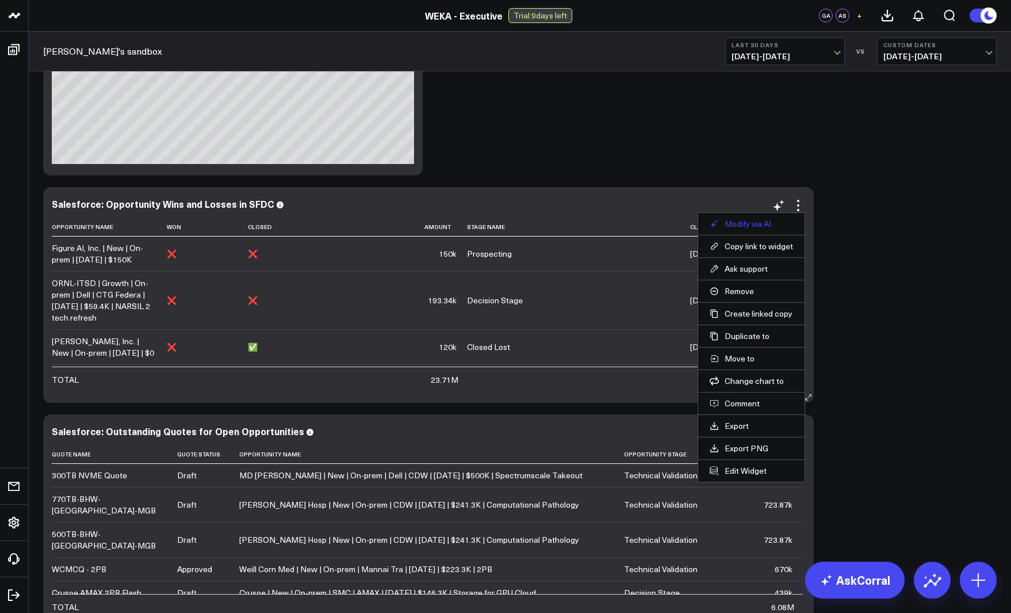
click at [773, 224] on button "Modify via AI" at bounding box center [751, 224] width 83 height 10
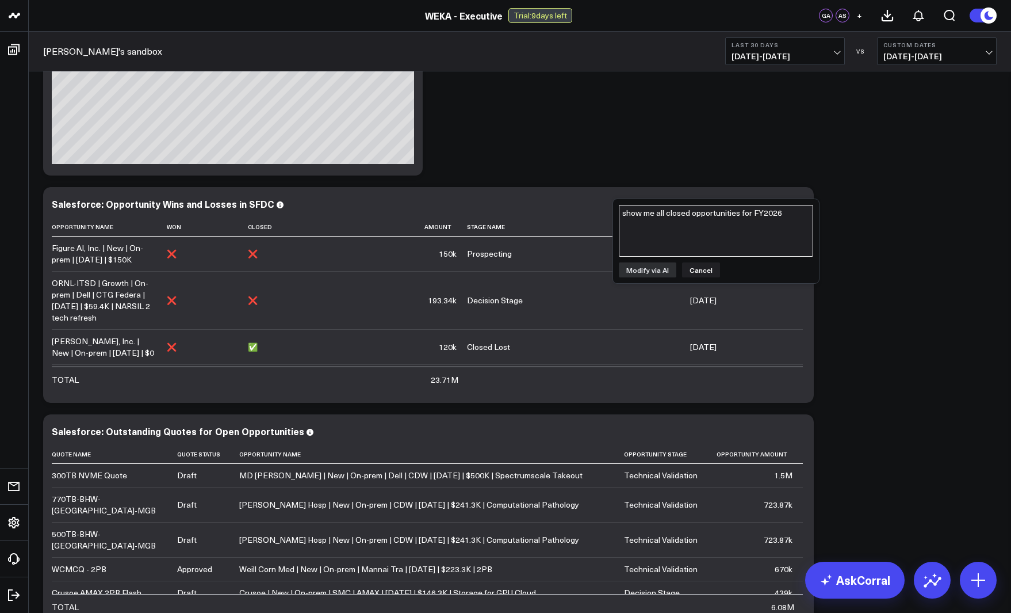
click at [716, 219] on textarea "show me all closed opportunities for FY2026" at bounding box center [716, 231] width 194 height 52
type textarea "show only closed opportunities"
click at [655, 272] on button "Modify via AI" at bounding box center [648, 269] width 58 height 15
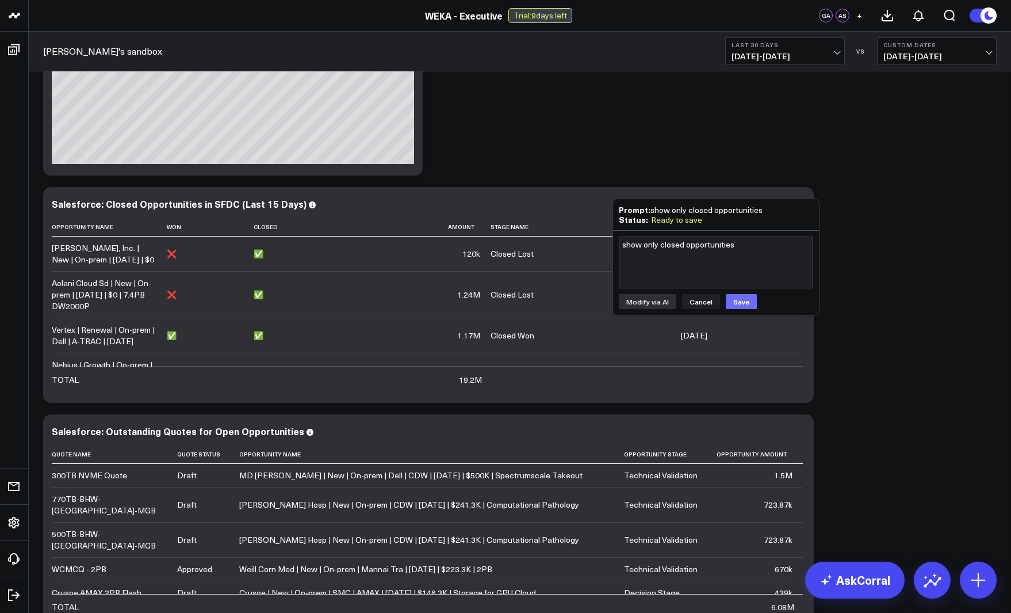
click at [752, 305] on button "Save" at bounding box center [741, 301] width 31 height 15
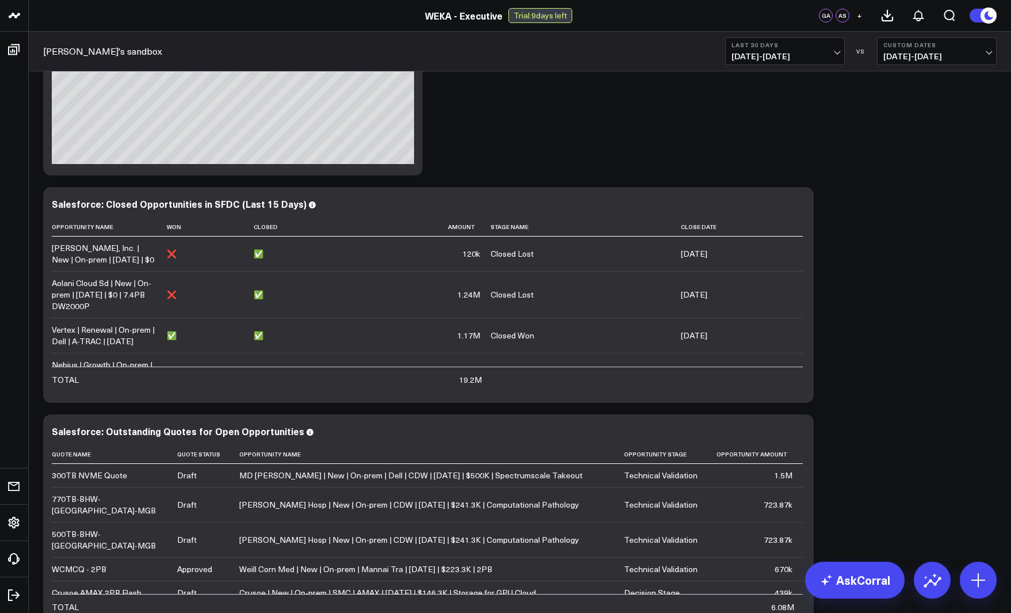
click at [932, 381] on div "Modify via AI Copy link to widget Ask support Remove Create linked copy Executi…" at bounding box center [519, 295] width 965 height 682
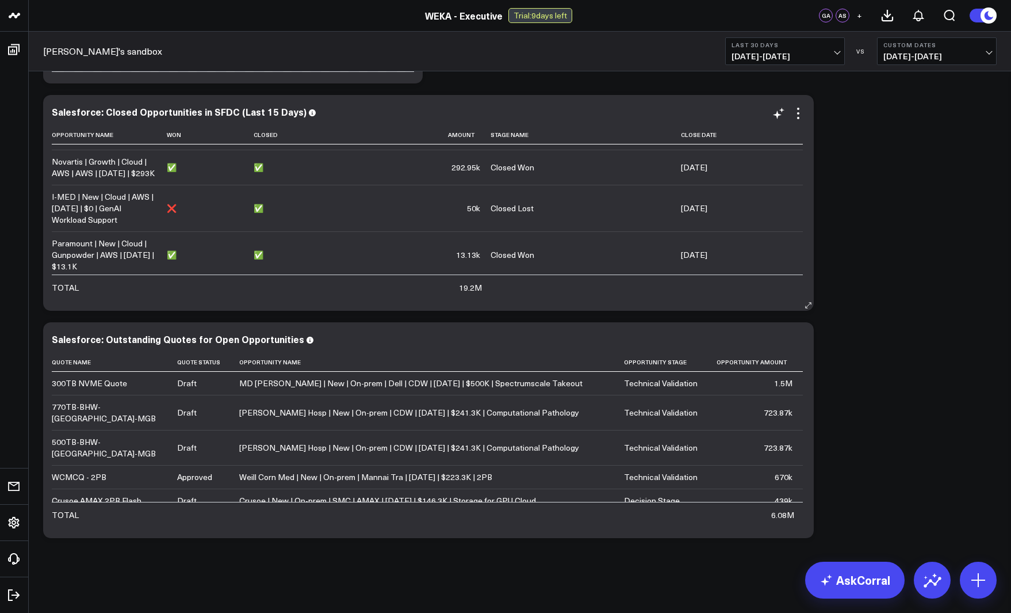
scroll to position [1264, 0]
click at [208, 296] on td at bounding box center [210, 286] width 87 height 25
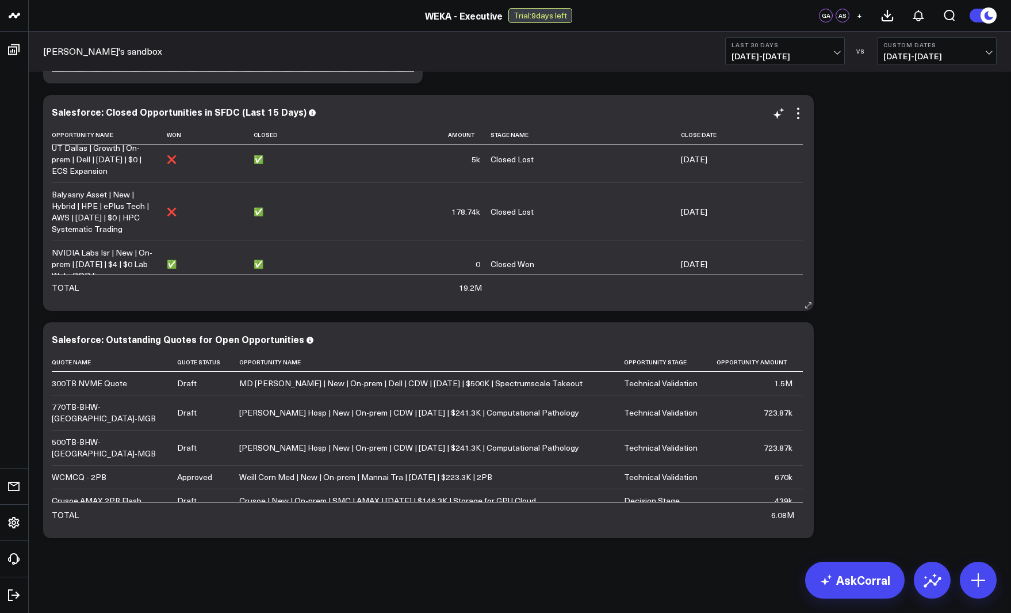
scroll to position [980, 0]
